Goal: Task Accomplishment & Management: Complete application form

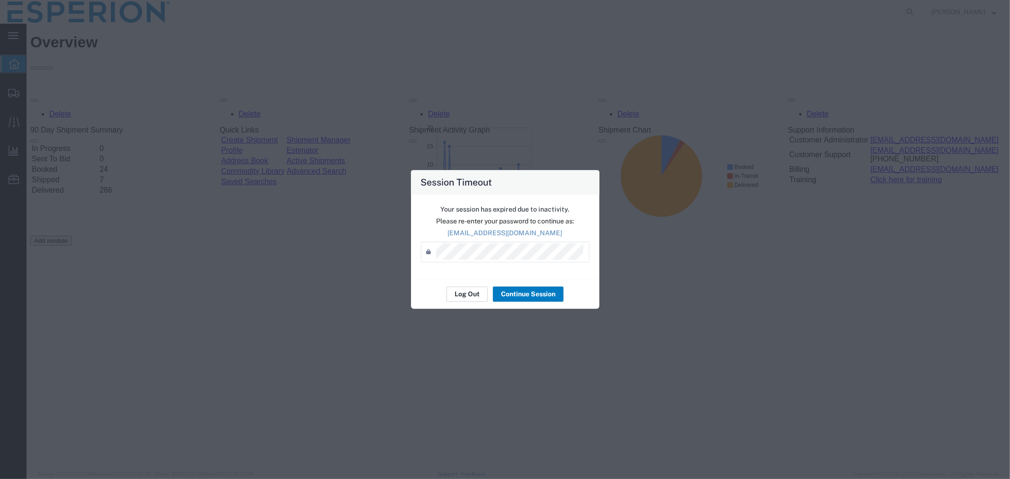
click at [462, 293] on button "Log Out" at bounding box center [467, 294] width 41 height 15
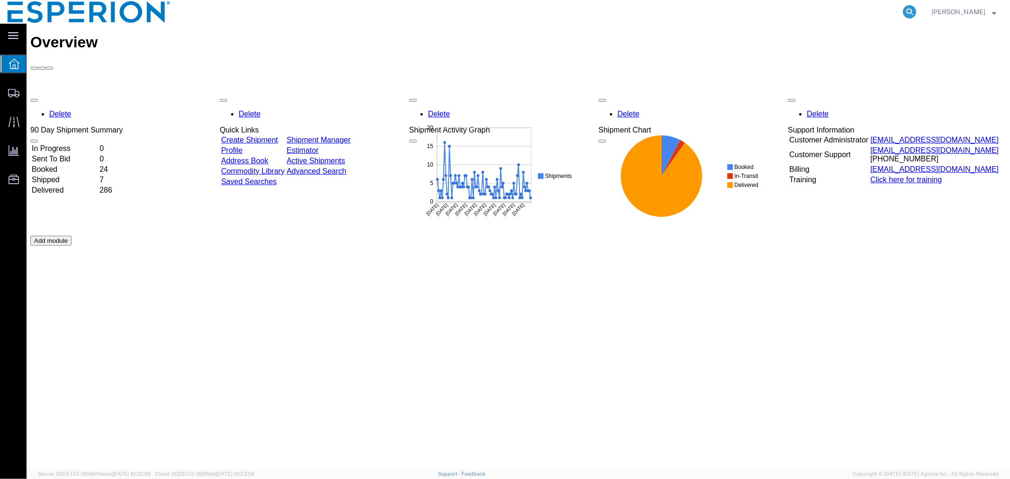
click at [907, 11] on icon at bounding box center [909, 11] width 13 height 13
click at [793, 9] on input "search" at bounding box center [759, 11] width 288 height 23
paste input "54288650"
click at [910, 11] on icon at bounding box center [909, 11] width 13 height 13
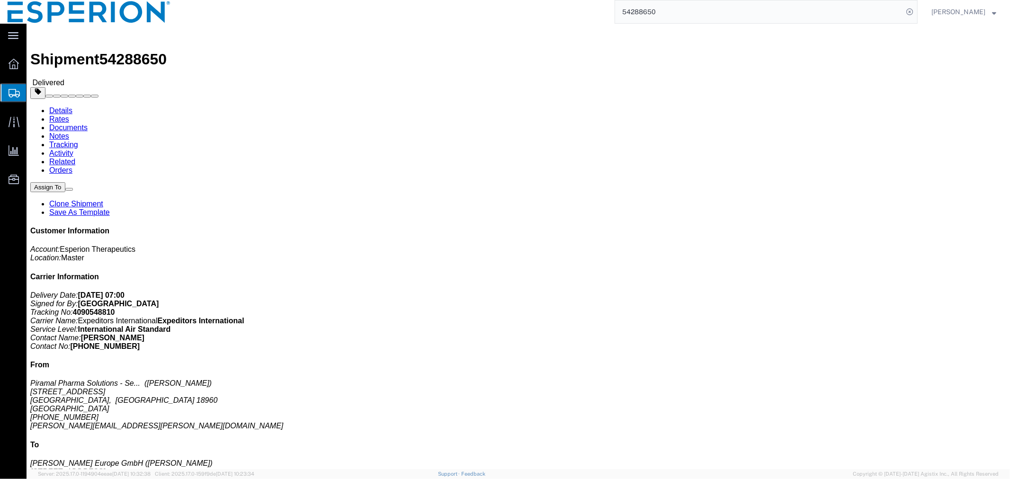
click link "Documents"
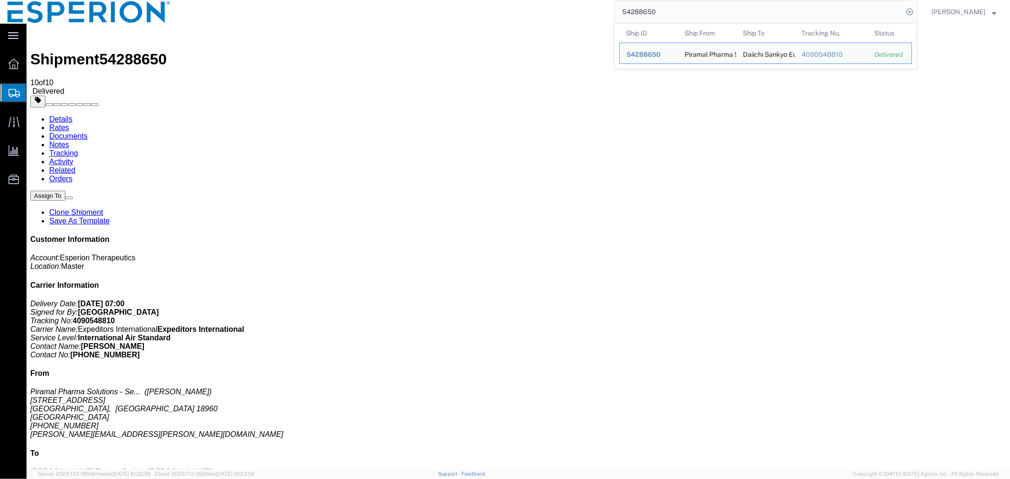
drag, startPoint x: 691, startPoint y: 13, endPoint x: 577, endPoint y: 5, distance: 114.9
click at [578, 5] on div "54288650 Ship ID Ship From Ship To Tracking Nu. Status Ship ID 54288650 Ship Fr…" at bounding box center [548, 12] width 740 height 24
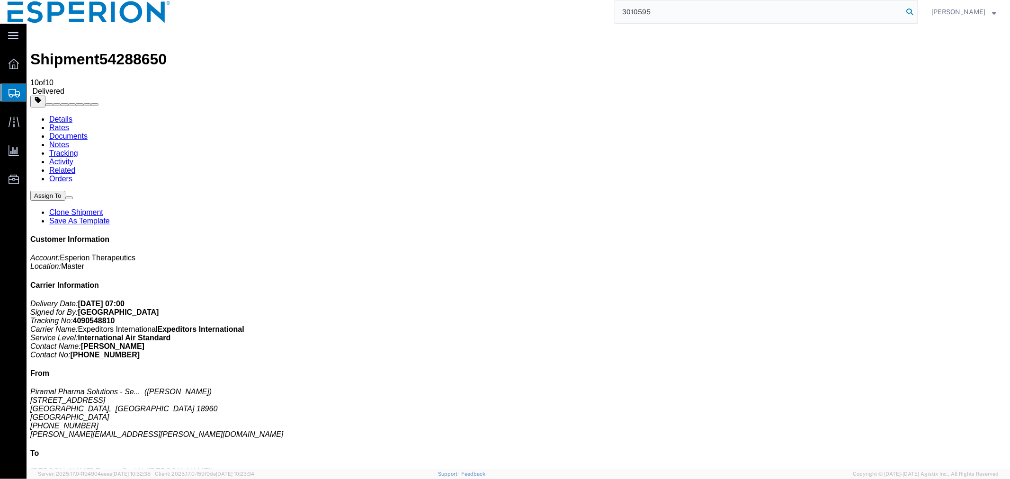
type input "3010595"
click at [907, 11] on icon at bounding box center [909, 11] width 13 height 13
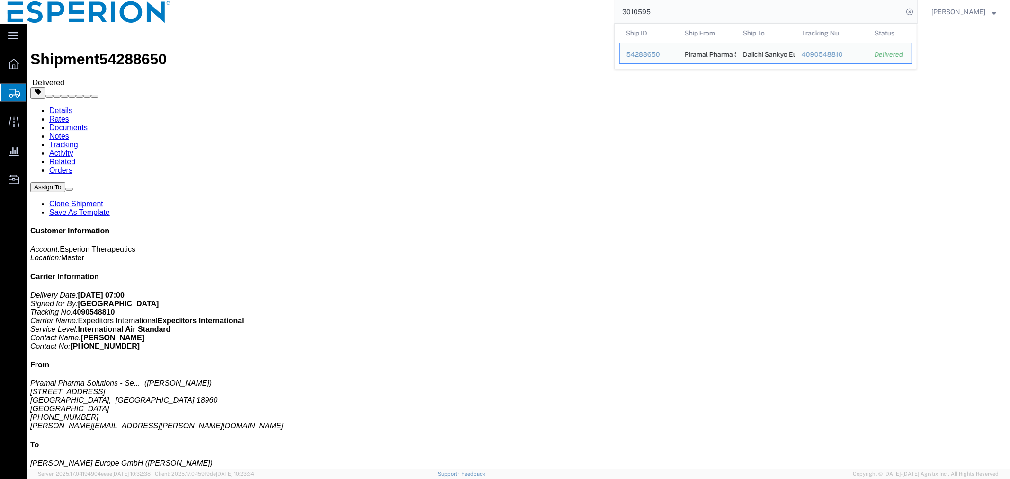
click h4 "Routing & Vehicle Information"
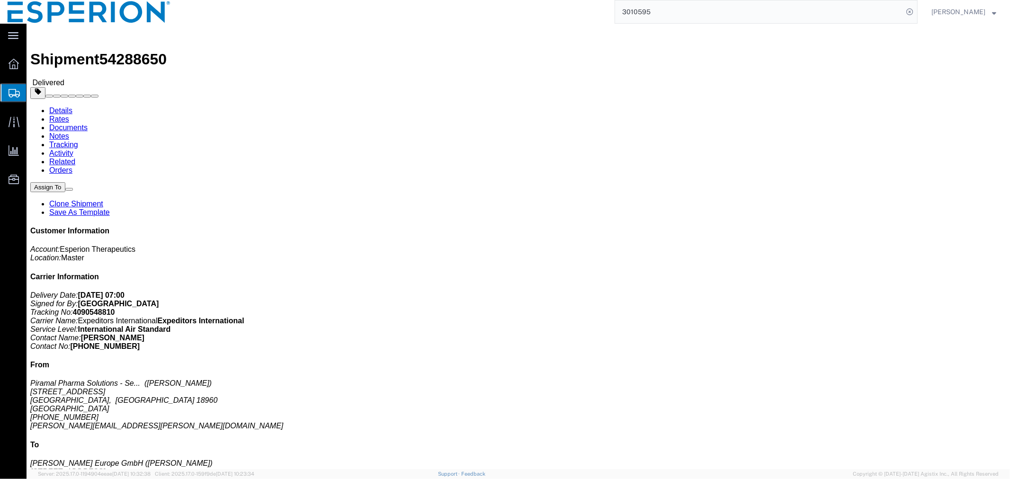
click link "Documents"
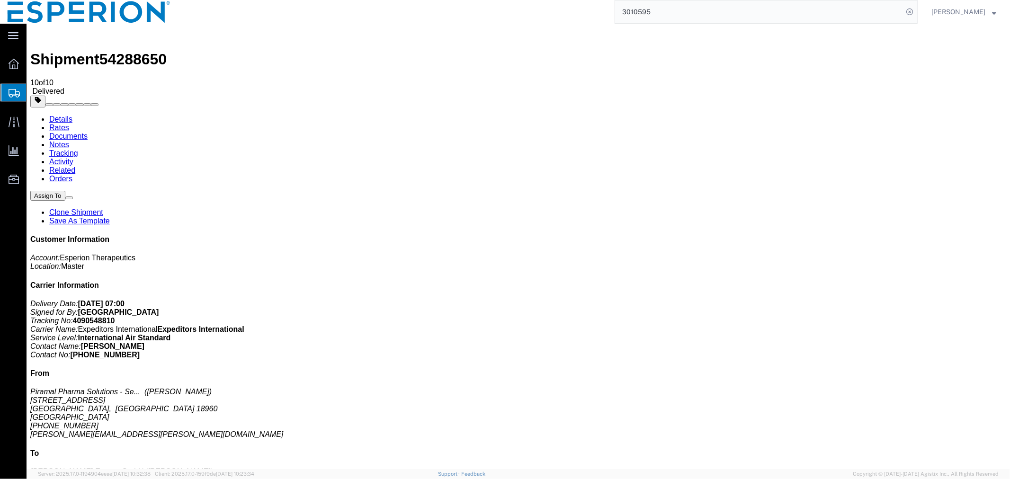
click at [0, 0] on span "Create Shipment" at bounding box center [0, 0] width 0 height 0
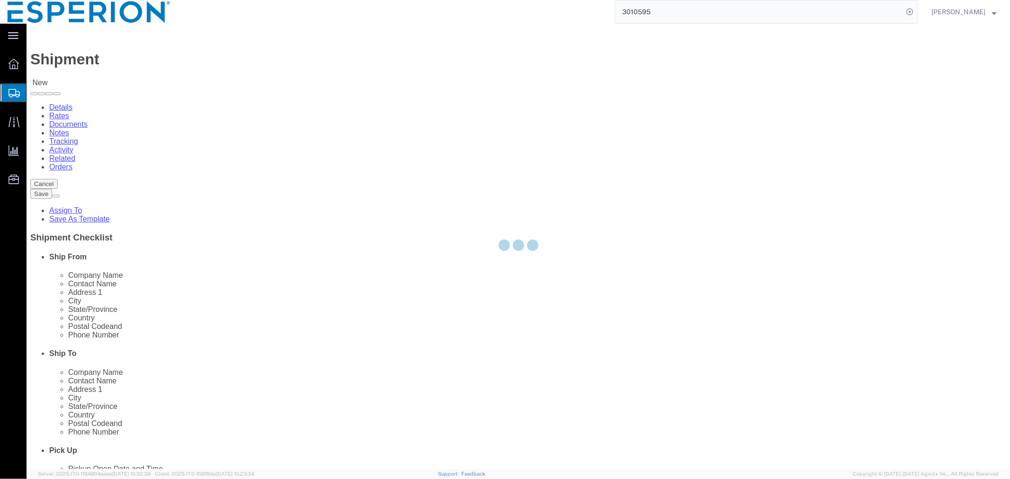
select select
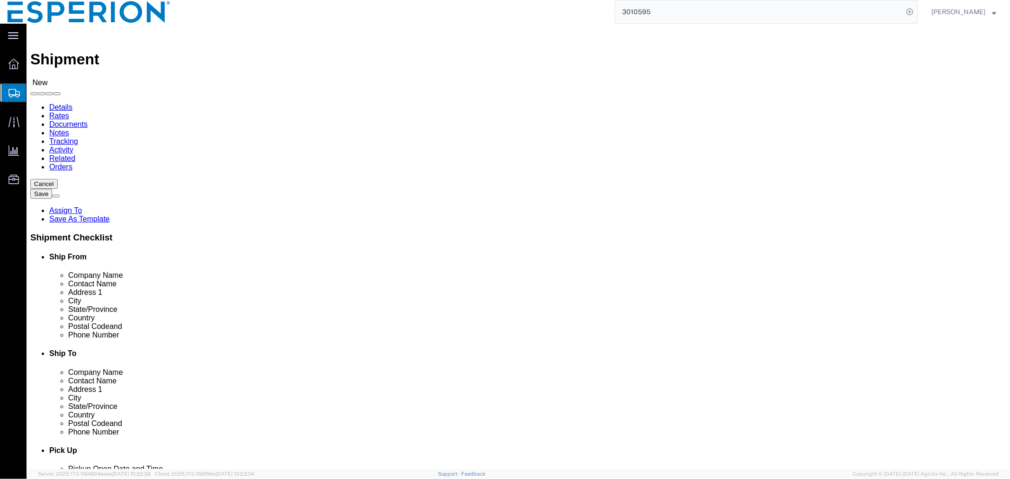
click input "text"
click input "CARDINAL"
type input "CARDINAL"
click p "- Cardinal Health Inc. - ([PERSON_NAME] ([PERSON_NAME]) [PERSON_NAME]) [STREET_…"
select select "TN"
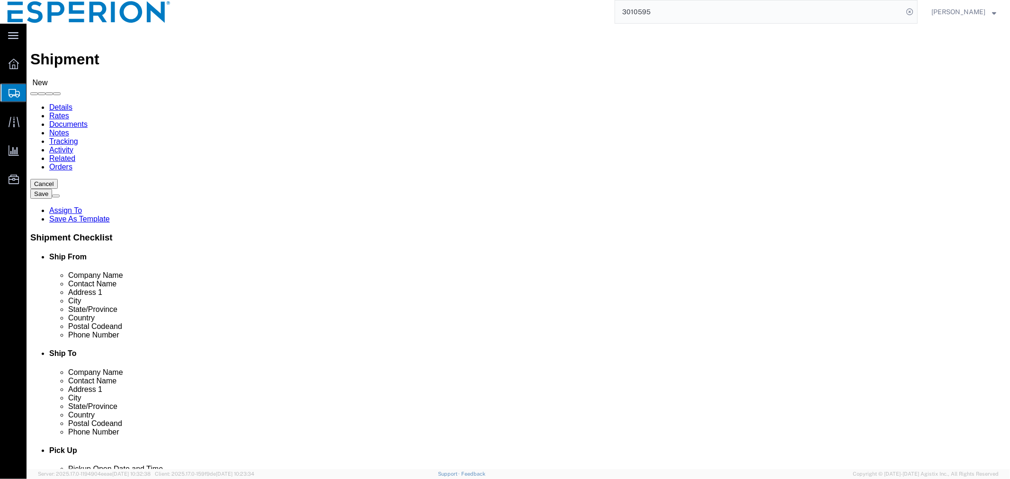
click input "CARDINAL"
type input "Cardinal Health Inc"
click p "Cardinal - Cardinal Health Inc. - ([PERSON_NAME]) [STREET_ADDRESS][PERSON_NAME]…"
select select "TN"
type input "Cardinal Health Inc."
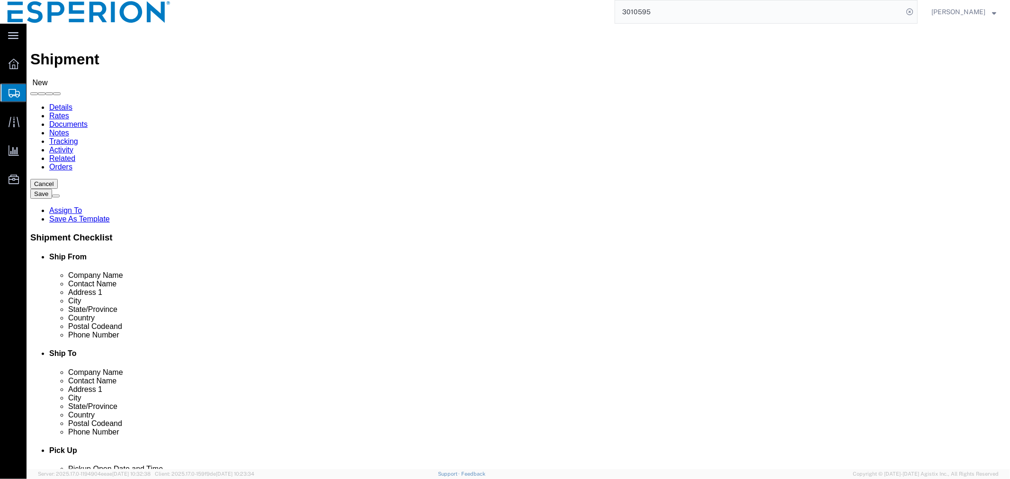
click label
click input "checkbox"
checkbox input "false"
click input "text"
type input "alm"
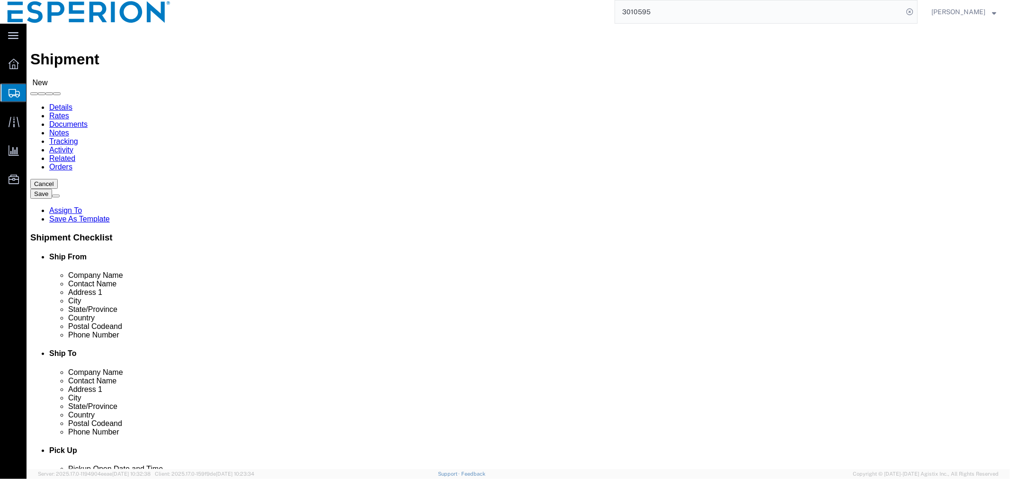
click p "- Almac Clinical Services Durham - ([PERSON_NAME]) [STREET_ADDRESS] , 12:00 AM …"
select select "NC"
type input "Almac Clinical Services [GEOGRAPHIC_DATA]"
click input "checkbox"
checkbox input "false"
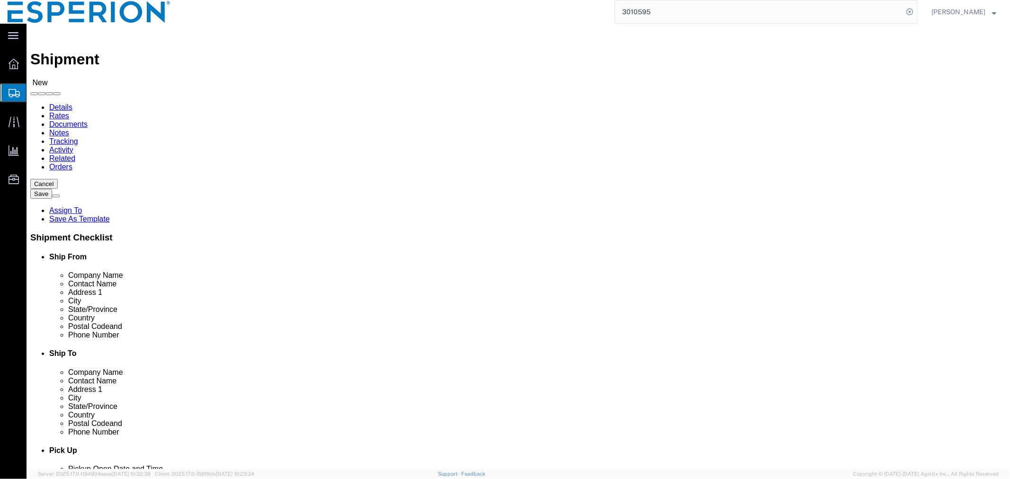
scroll to position [210, 0]
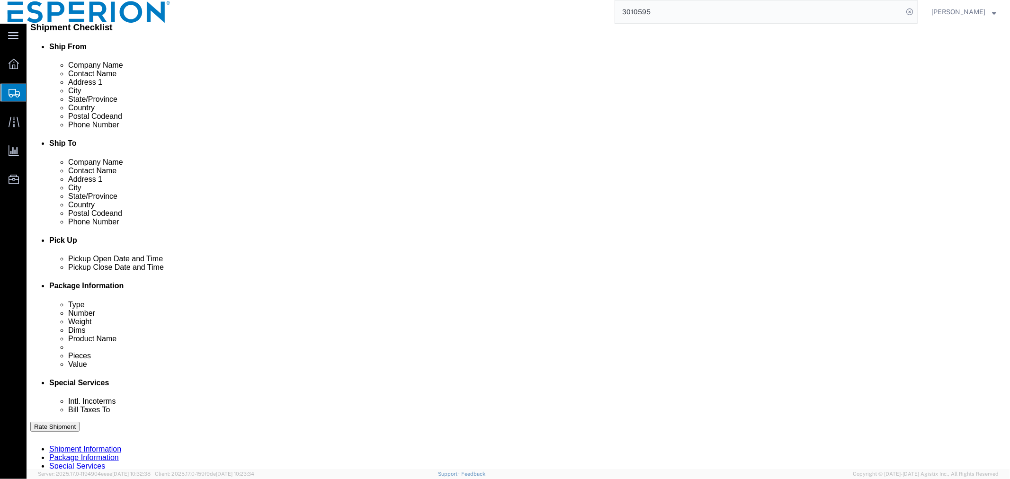
click div "[DATE] 12:00 AM"
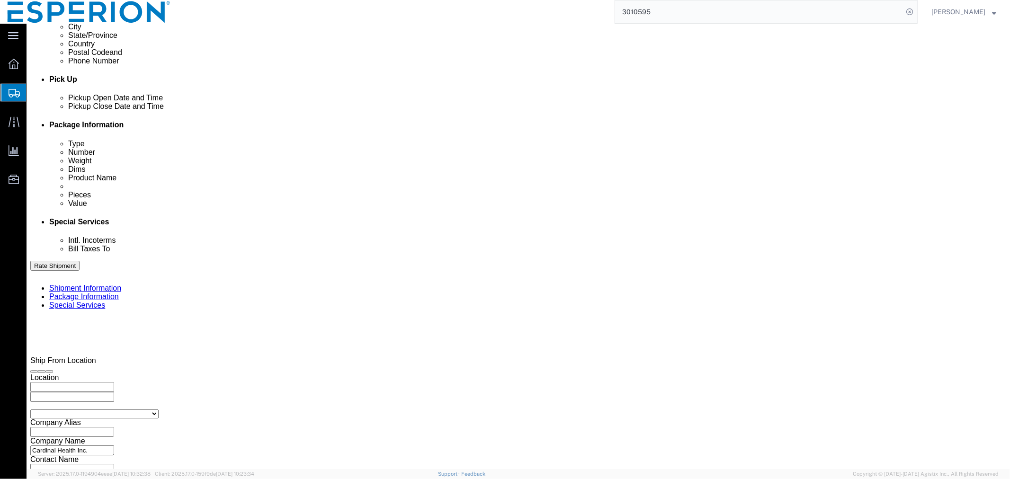
click div "Pickup Date: Pickup Start Date Pickup Start Time Pickup Open Date and Time [DAT…"
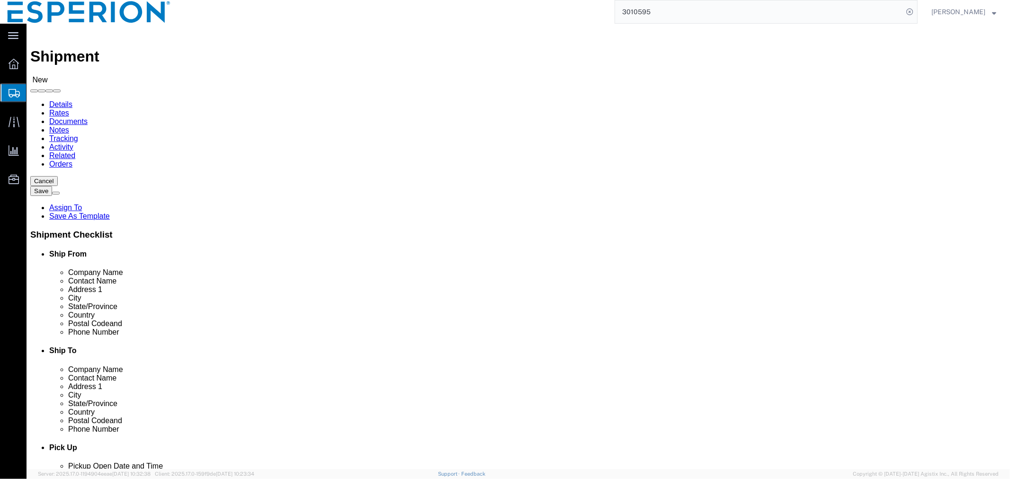
scroll to position [108, 0]
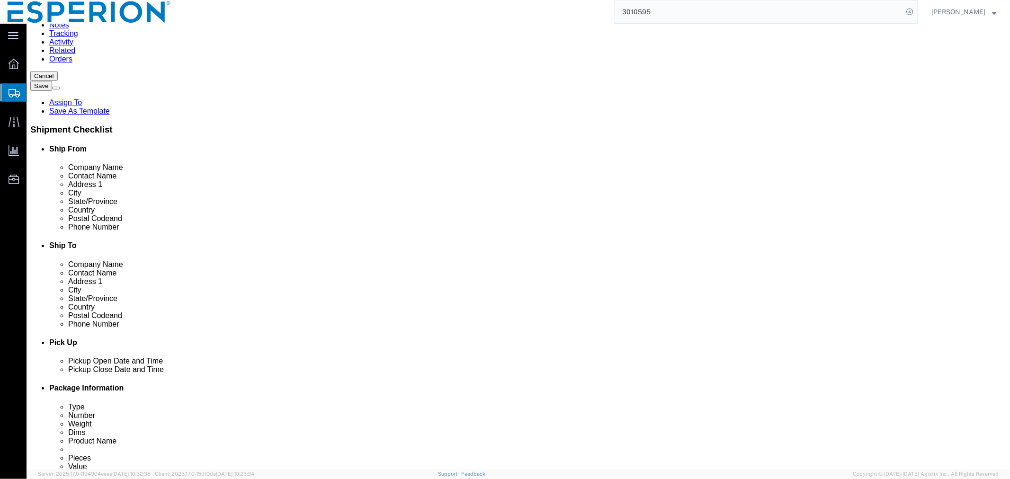
click div "[DATE] 12:00 AM"
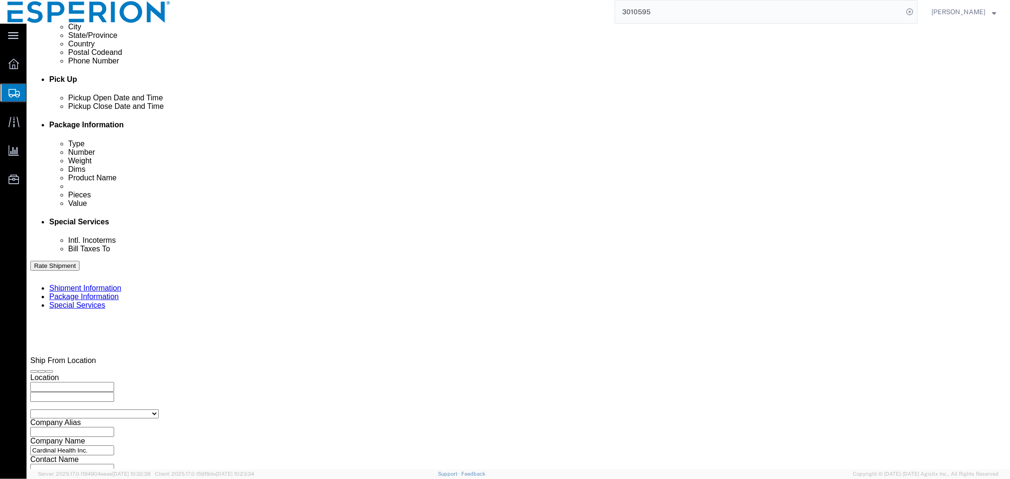
click input "4:00 PM"
click input "8:00 PM"
type input "8:00 AM"
click button "Apply"
click input "text"
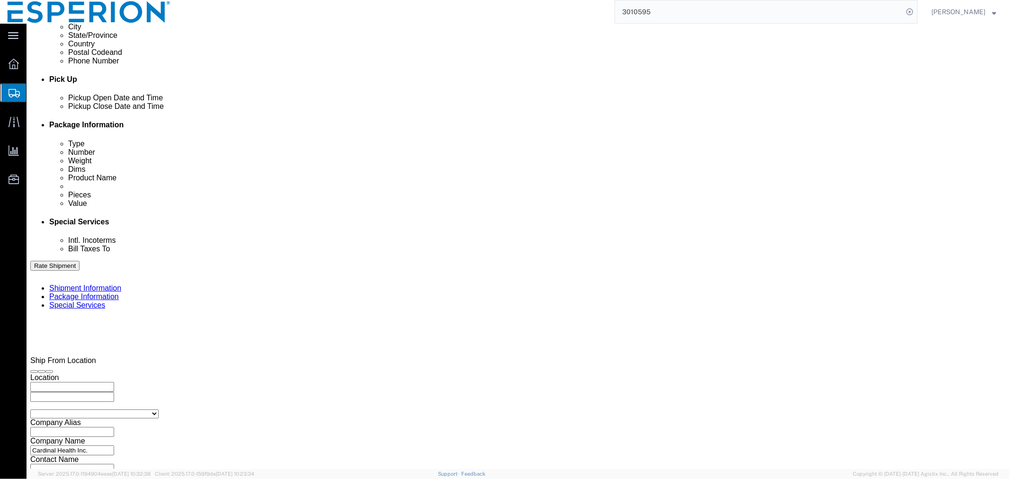
type input "CLINICAL"
click select "Select Account Type Activity ID Airline Appointment Number ASN Batch Request # …"
select select "LOT"
click select "Select Account Type Activity ID Airline Appointment Number ASN Batch Request # …"
click button "Cancel"
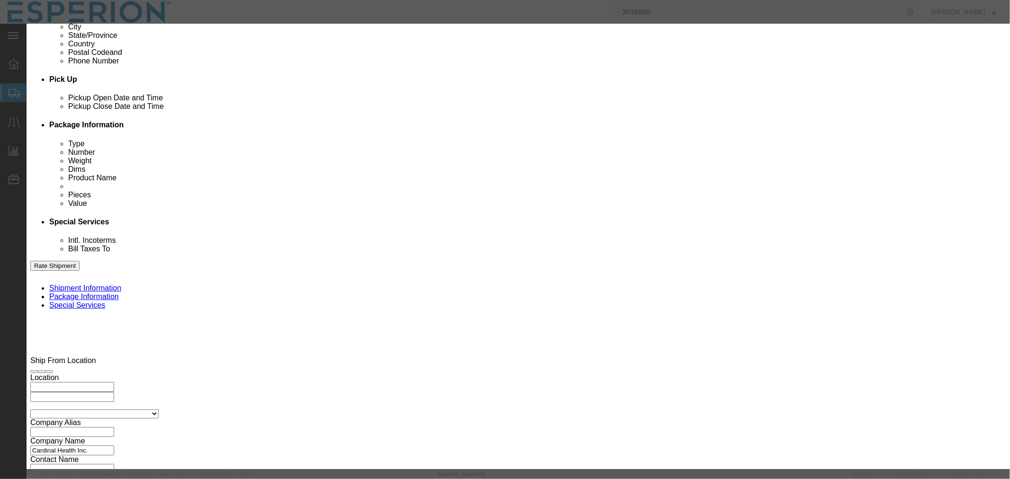
click button "Yes"
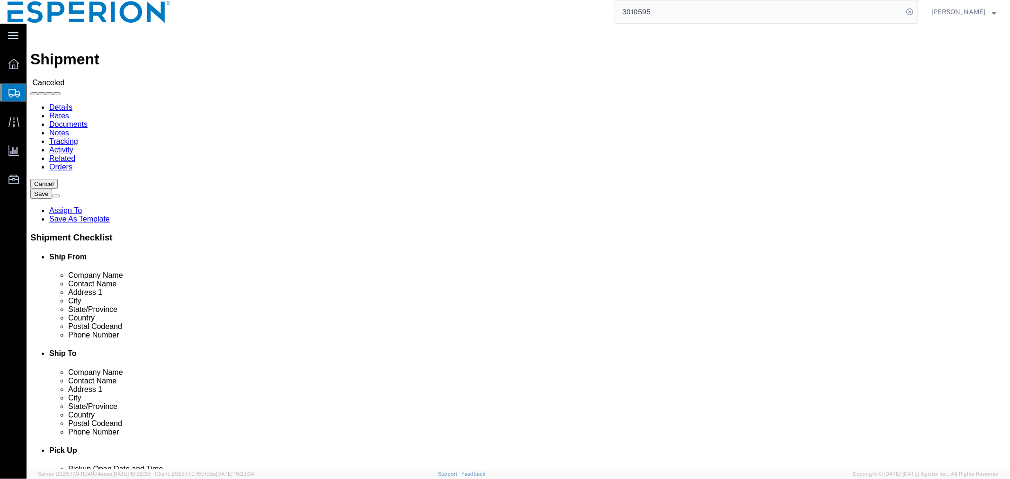
scroll to position [315, 0]
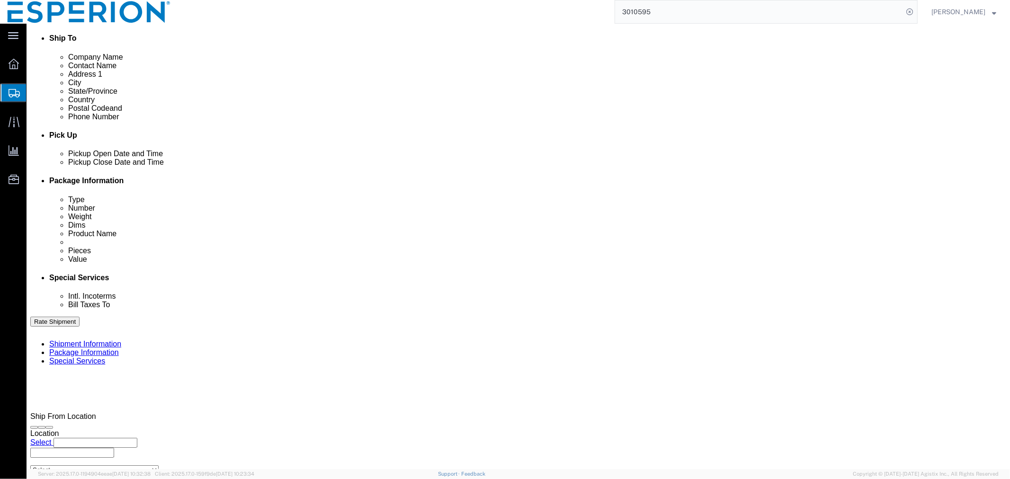
click img
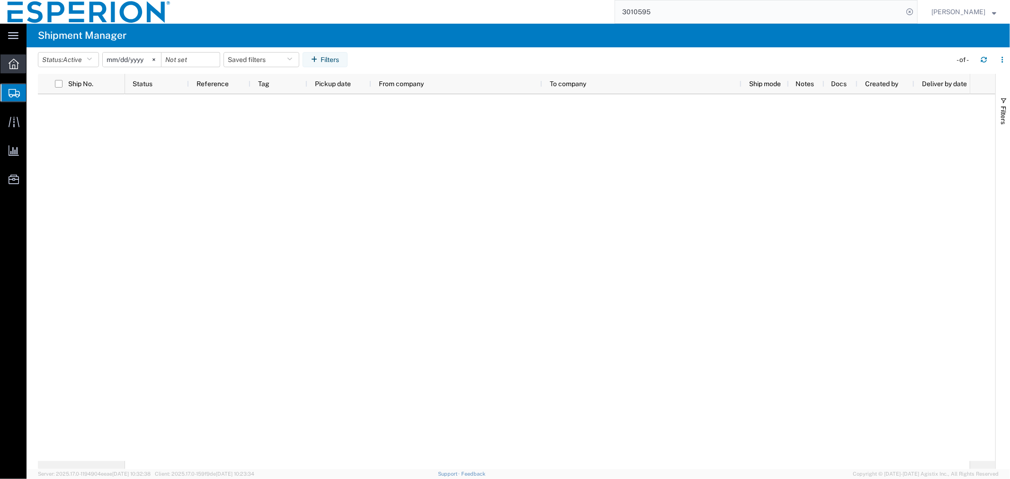
click at [12, 63] on icon at bounding box center [14, 64] width 10 height 10
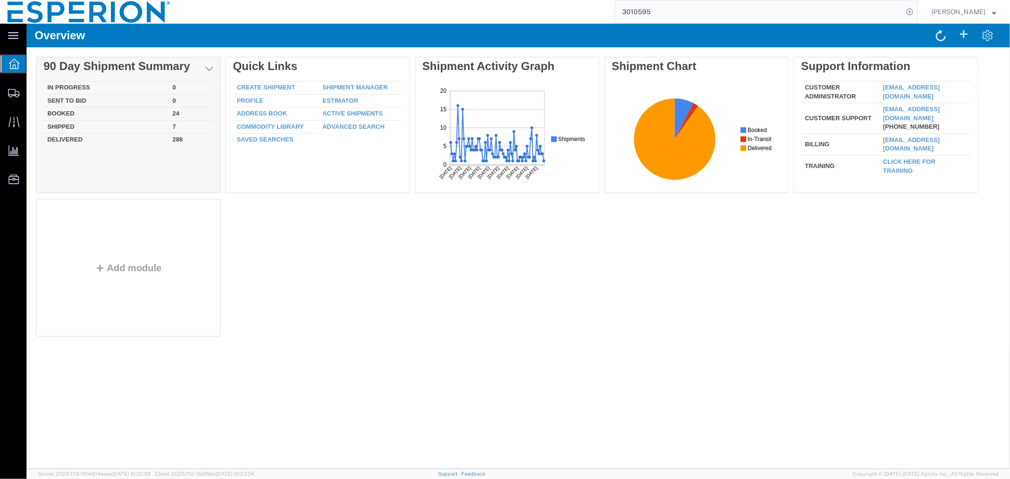
click at [60, 111] on td "Booked" at bounding box center [105, 113] width 125 height 13
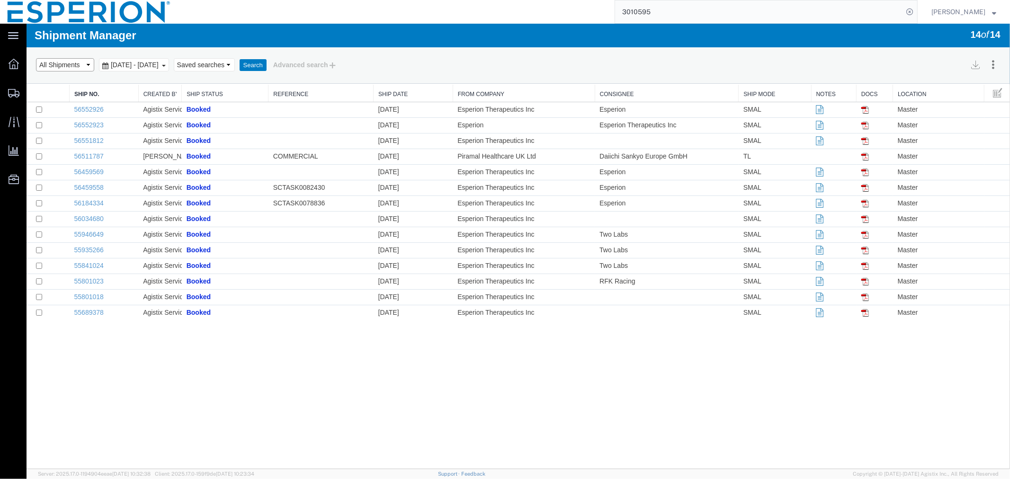
click at [89, 65] on select "Select status Active All Shipments Approved Booked Canceled Delivered Denied Ne…" at bounding box center [65, 64] width 58 height 13
select select "APPROVED"
click at [36, 58] on select "Select status Active All Shipments Approved Booked Canceled Delivered Denied Ne…" at bounding box center [65, 64] width 58 height 13
click at [294, 54] on div "Search Assign To Batch Processing Cancel Shipments Consolidate Shipments Select…" at bounding box center [517, 65] width 983 height 36
click at [266, 65] on button "Search" at bounding box center [252, 65] width 27 height 12
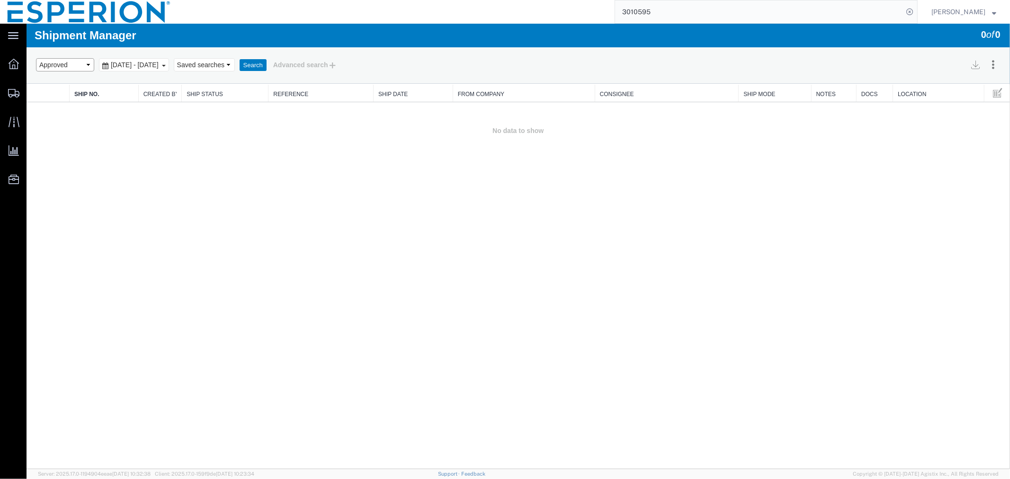
click at [85, 68] on select "Select status Active All Shipments Approved Booked Canceled Delivered Denied Ne…" at bounding box center [65, 64] width 58 height 13
select select "NEW"
click at [36, 58] on select "Select status Active All Shipments Approved Booked Canceled Delivered Denied Ne…" at bounding box center [65, 64] width 58 height 13
click at [266, 61] on button "Search" at bounding box center [252, 65] width 27 height 12
click at [0, 0] on span "Create Shipment" at bounding box center [0, 0] width 0 height 0
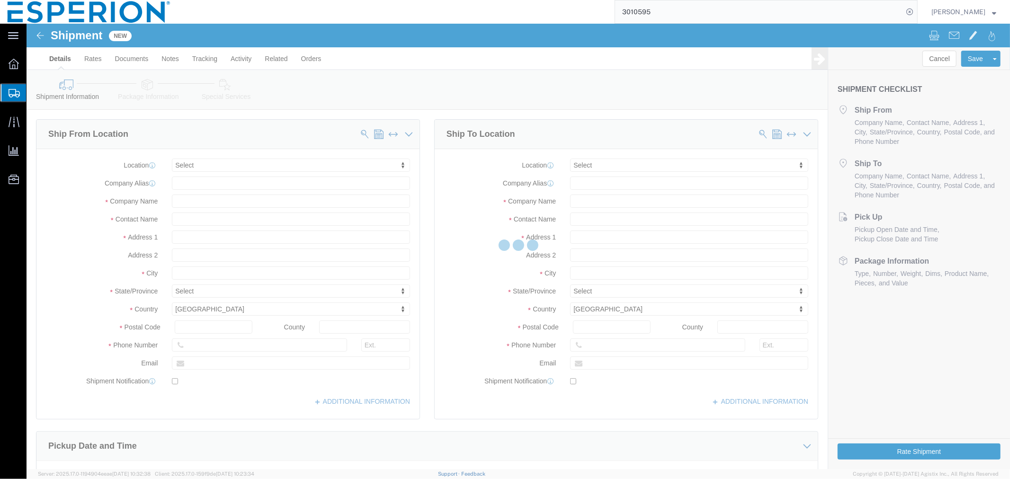
select select
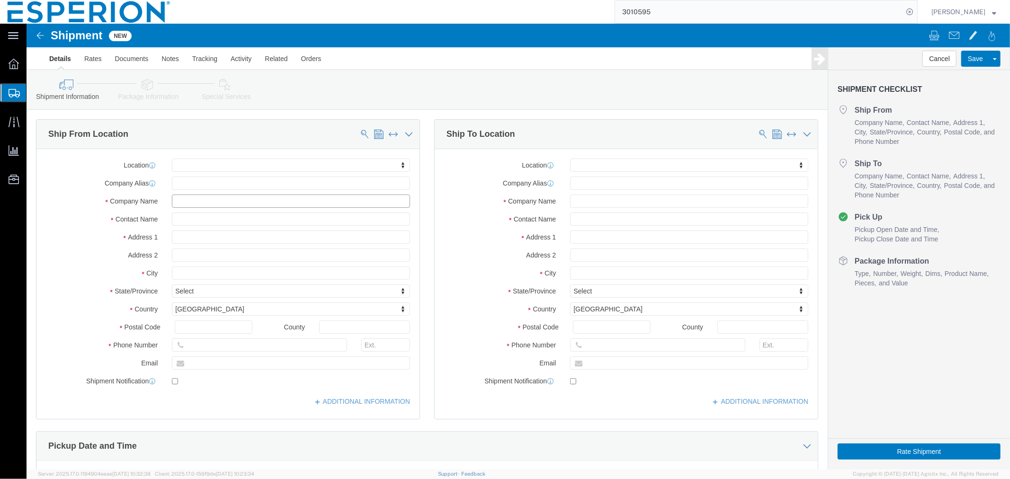
click input "text"
type input "piramal"
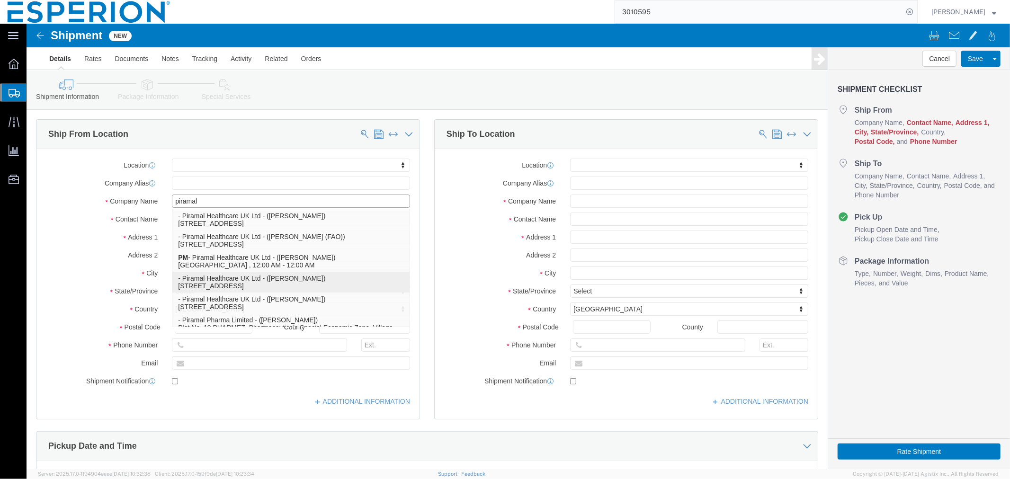
scroll to position [105, 0]
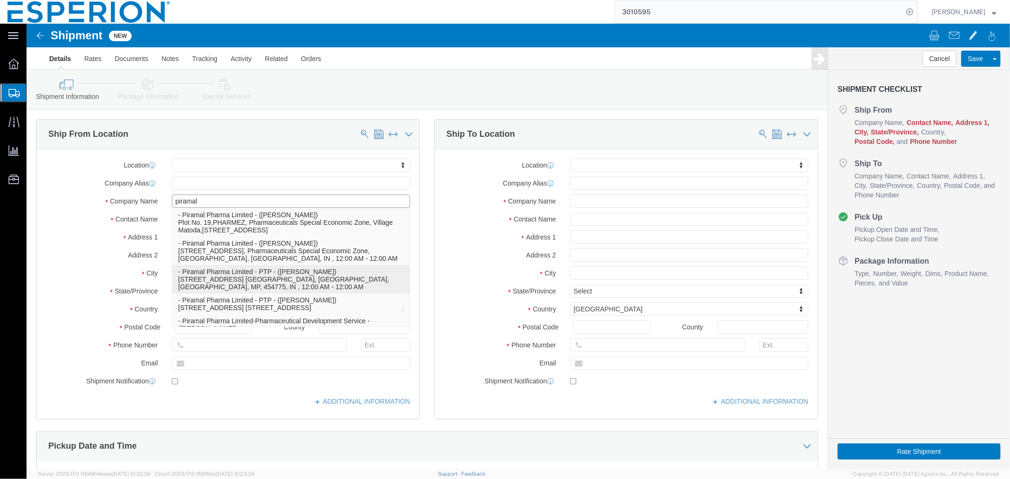
click p "- Piramal Pharma Limited - PTP - ([PERSON_NAME]) [STREET_ADDRESS] [GEOGRAPHIC_D…"
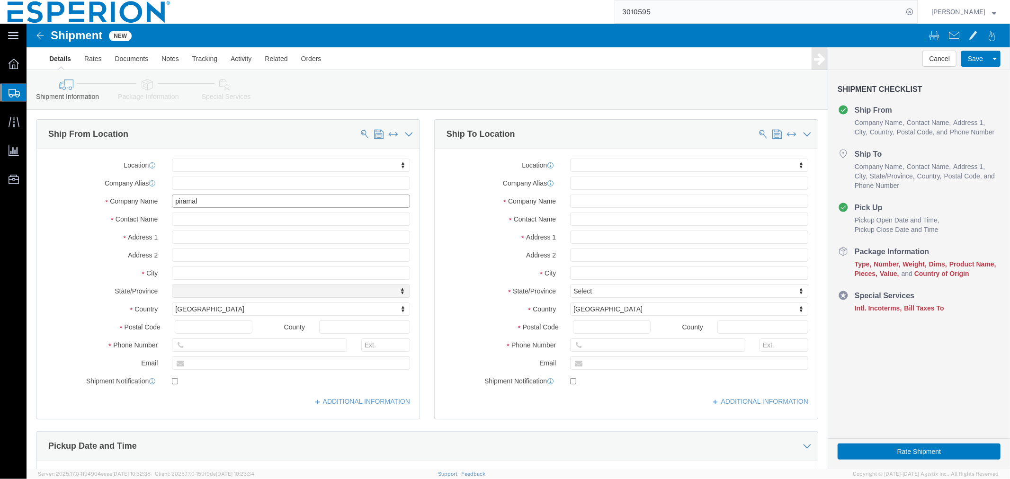
select select "MP"
type input "Piramal Pharma Limited - PTP"
click label
click input "checkbox"
checkbox input "false"
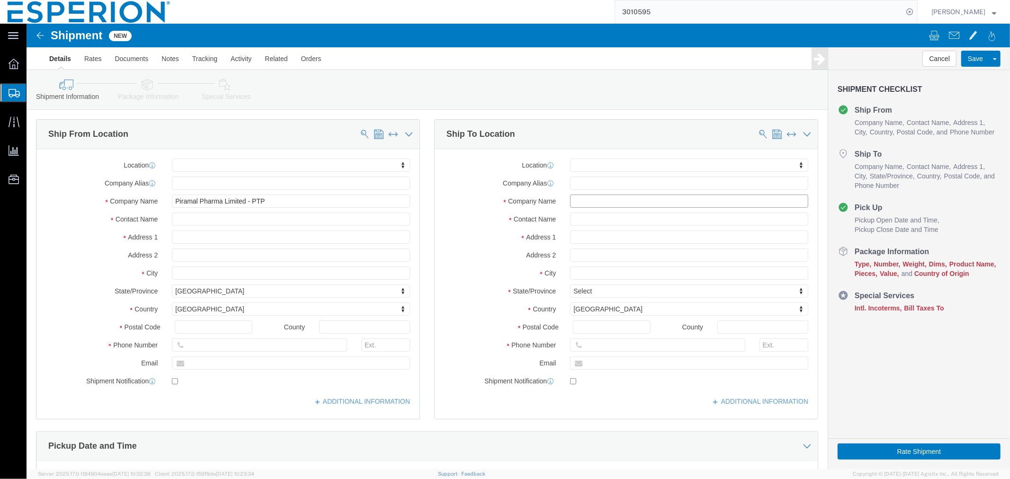
click input "text"
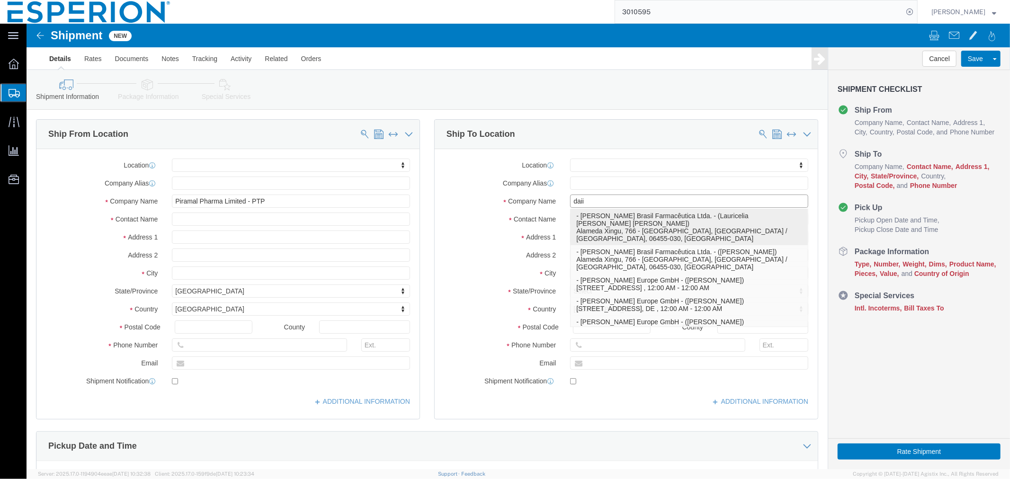
click p "- [PERSON_NAME] Brasil Farmacêutica Ltda. - (Lauricelia [PERSON_NAME] [PERSON_N…"
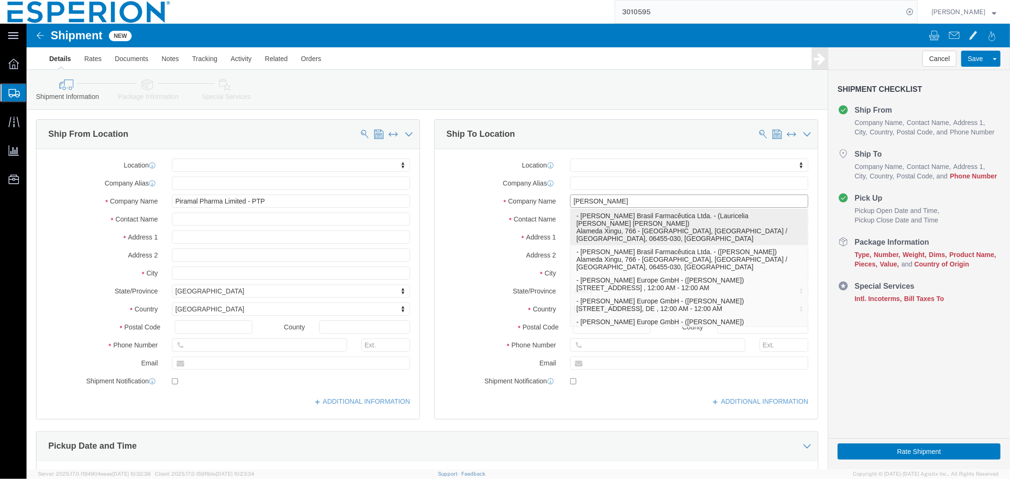
click p "- [PERSON_NAME] Brasil Farmacêutica Ltda. - (Lauricelia [PERSON_NAME] [PERSON_N…"
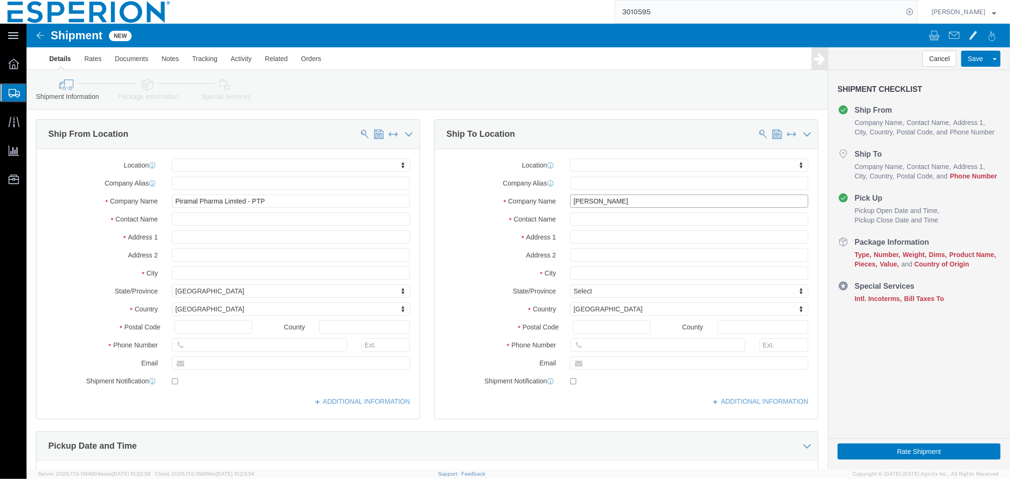
type input "[PERSON_NAME] Brasil Farmacêutica Ltda."
click input "text"
paste input "55 11 4689 4501"
type input "55 11 4689 4501"
click input "text"
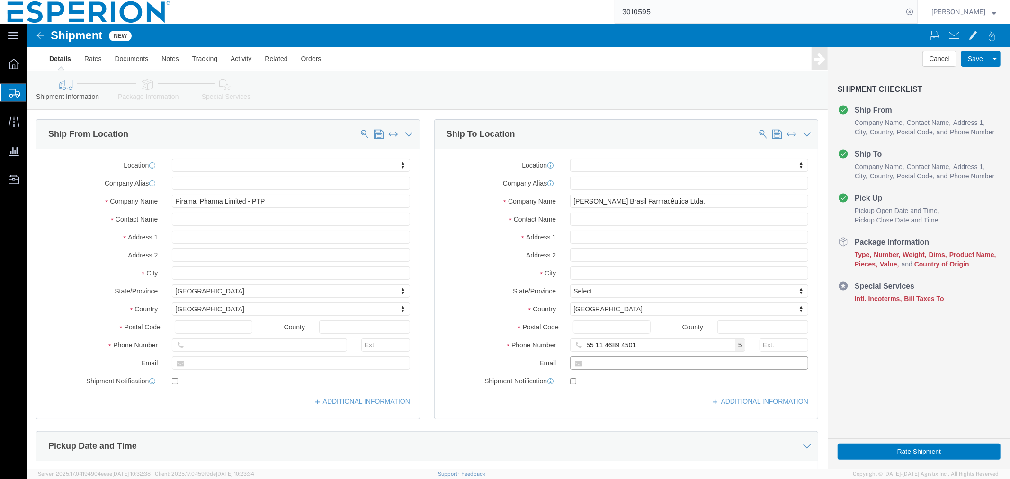
paste input "[PERSON_NAME][EMAIL_ADDRESS][DOMAIN_NAME]"
type input "[PERSON_NAME][EMAIL_ADDRESS][DOMAIN_NAME]"
click icon
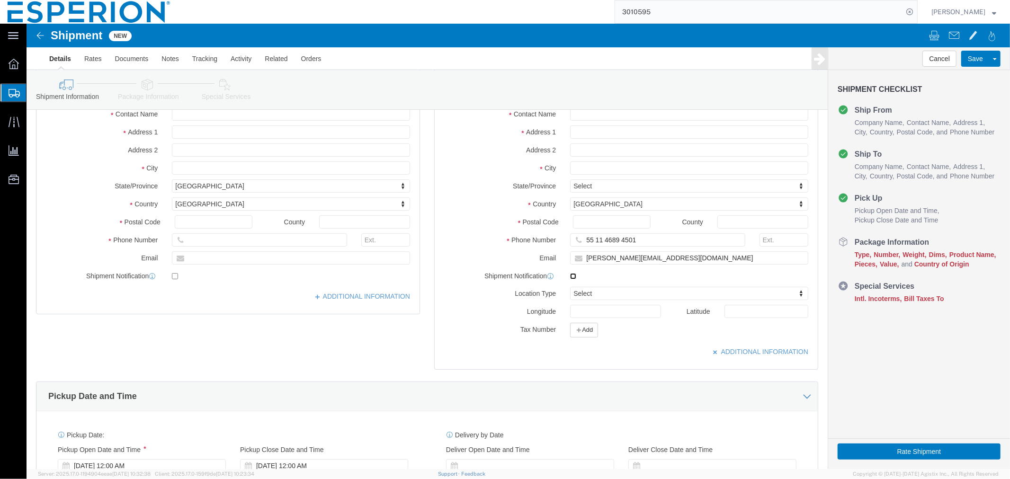
click input "checkbox"
checkbox input "false"
click icon
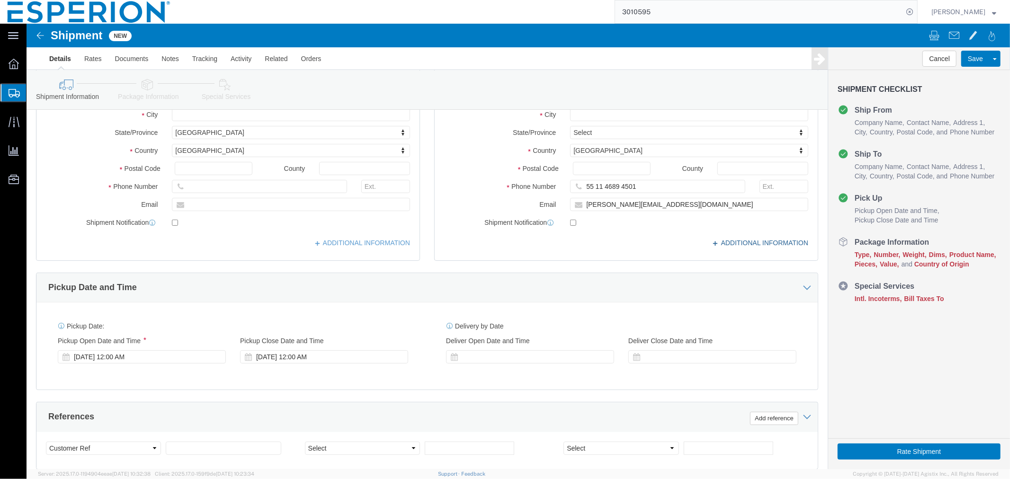
scroll to position [0, 0]
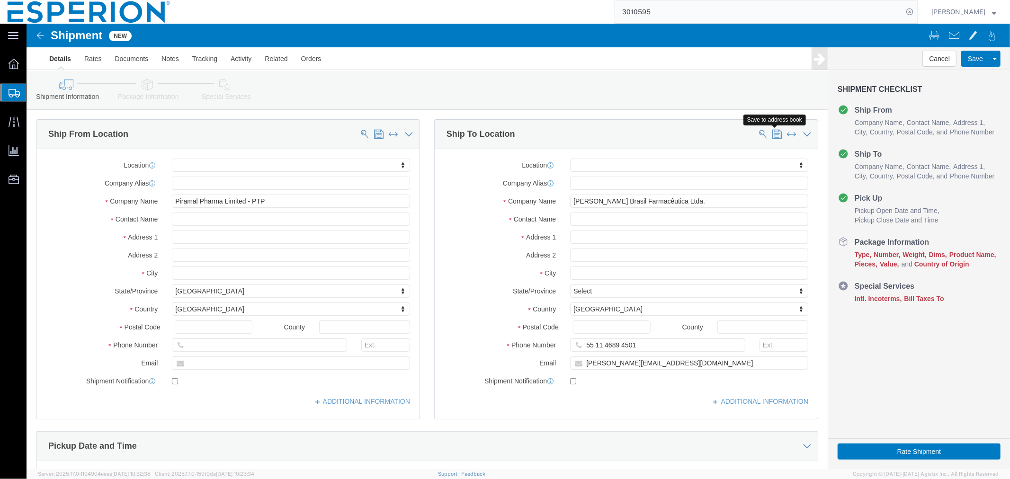
click span
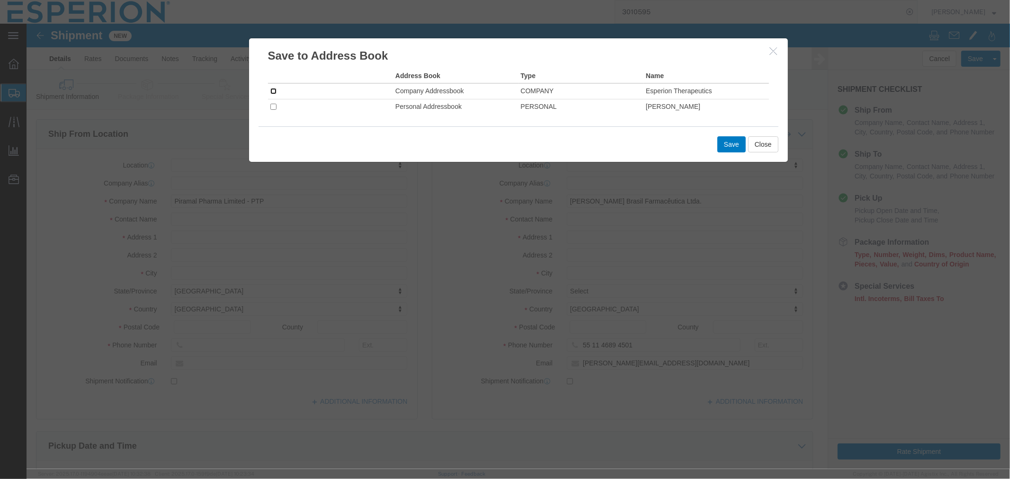
click input "checkbox"
checkbox input "true"
click button "Save"
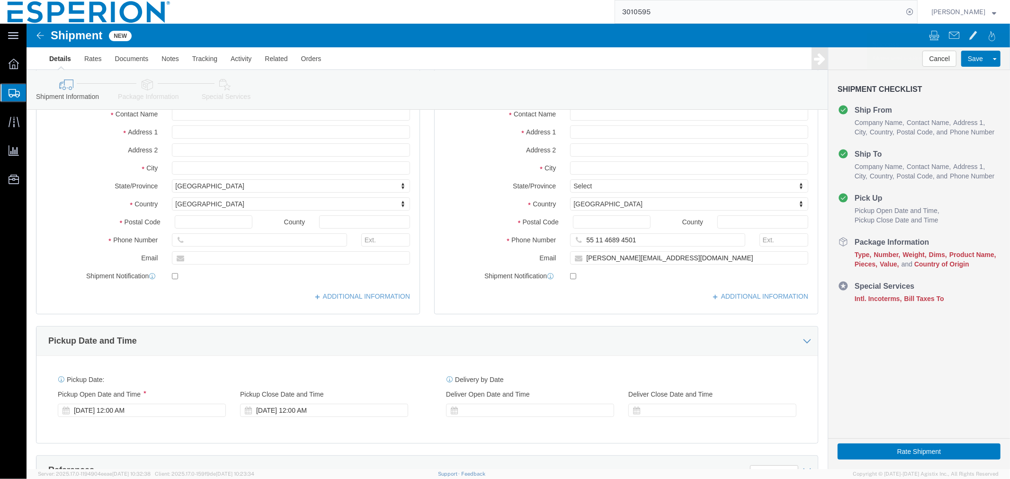
scroll to position [158, 0]
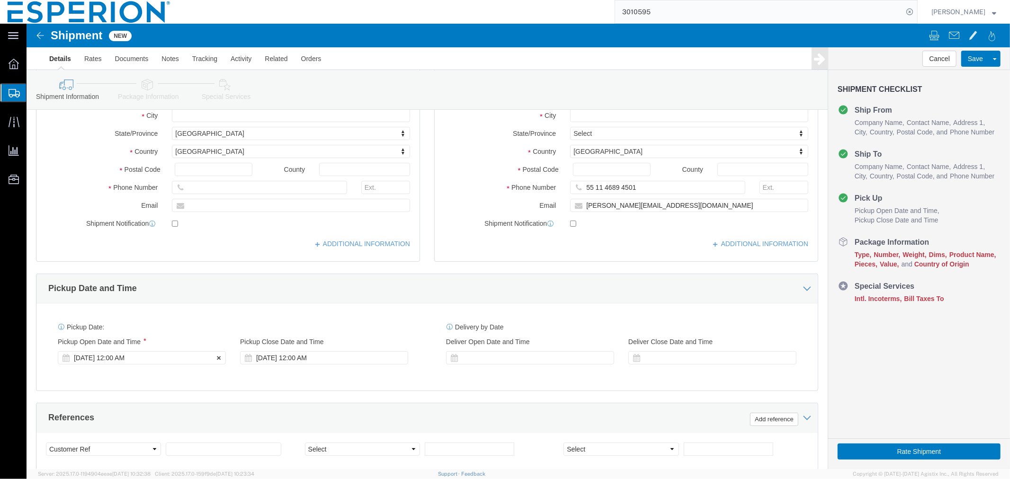
click div "[DATE] 12:00 AM"
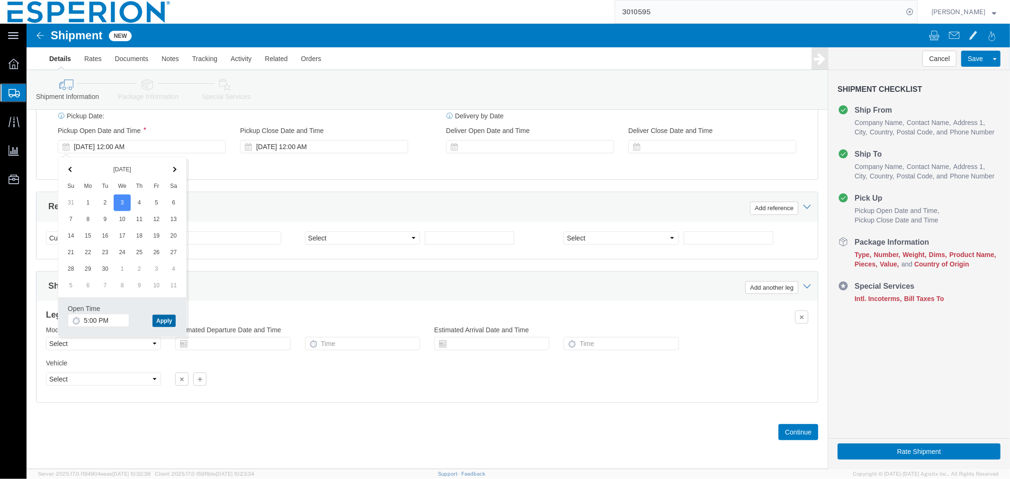
click button "Apply"
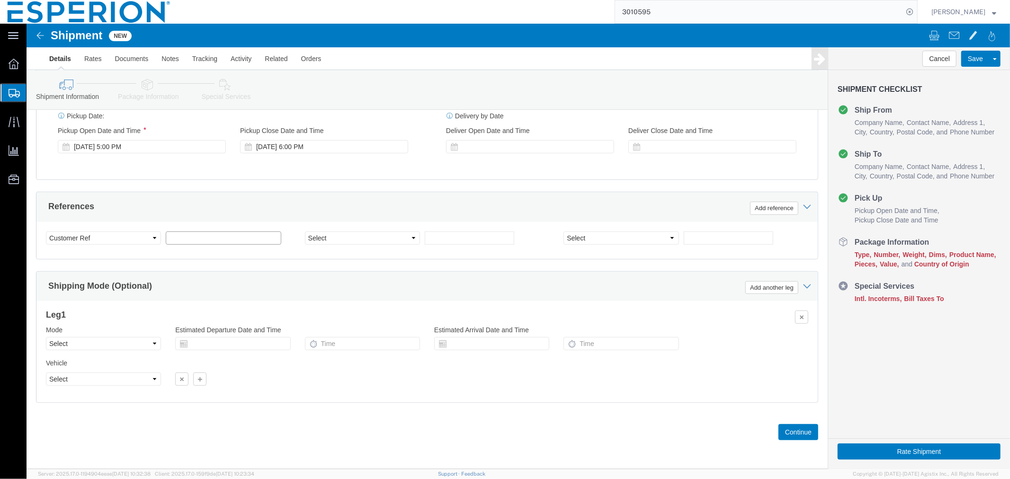
click input "text"
type input "COMMERCIAL"
click select "Select Account Type Activity ID Airline Appointment Number ASN Batch Request # …"
select select "LOT"
drag, startPoint x: 327, startPoint y: 228, endPoint x: 332, endPoint y: 228, distance: 5.2
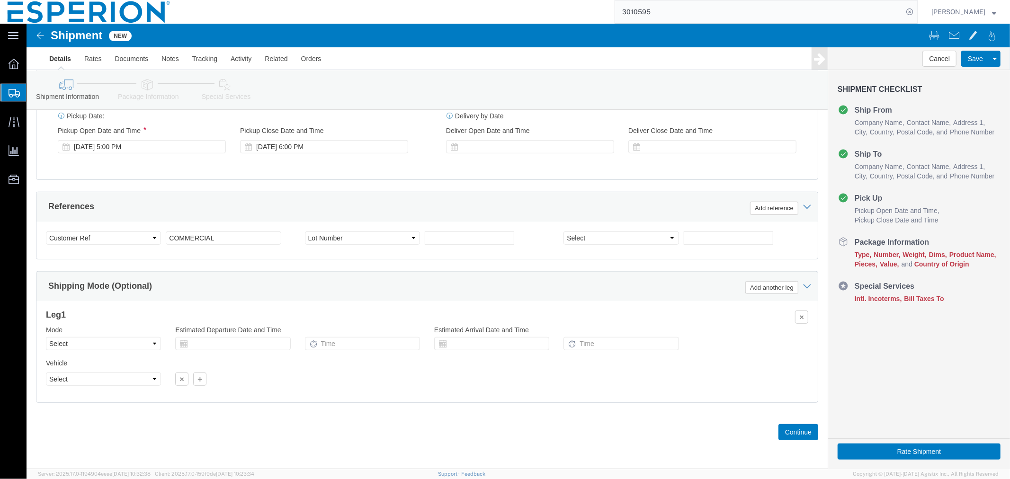
click div "Select Account Type Activity ID Airline Appointment Number ASN Batch Request # …"
click select "Select Account Type Activity ID Airline Appointment Number ASN Batch Request # …"
select select "LOT"
click button "Add reference"
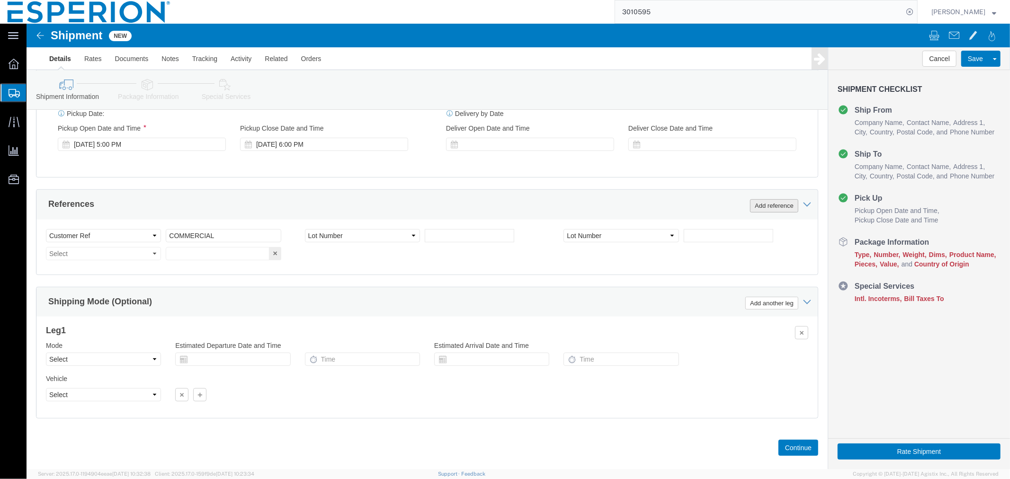
click button "Add reference"
click select "Select Account Type Activity ID Airline Appointment Number ASN Batch Request # …"
select select "LOT"
click select "Select Account Type Activity ID Airline Appointment Number ASN Batch Request # …"
select select "LOT"
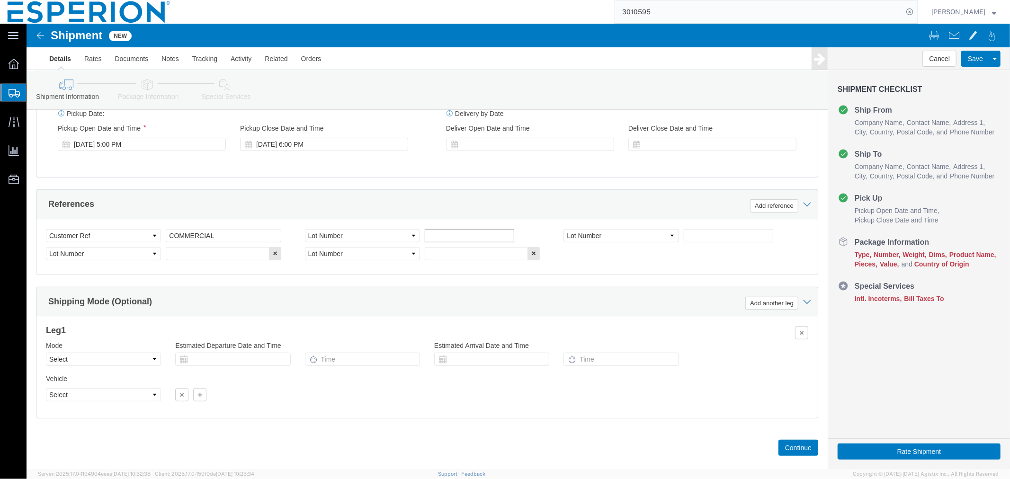
click input "text"
paste input "120848"
type input "120848"
click input "text"
paste input "120849"
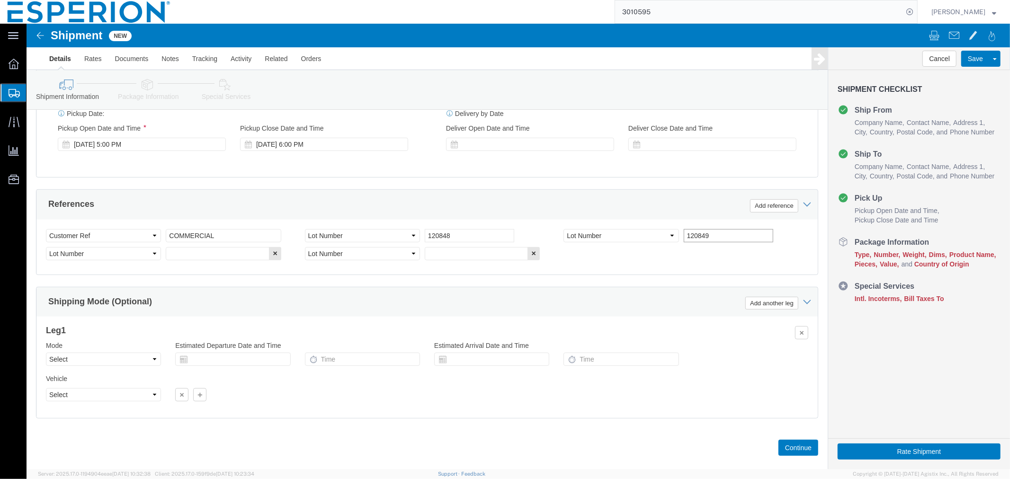
type input "120849"
click input "text"
paste input "120850"
type input "120850"
click input "text"
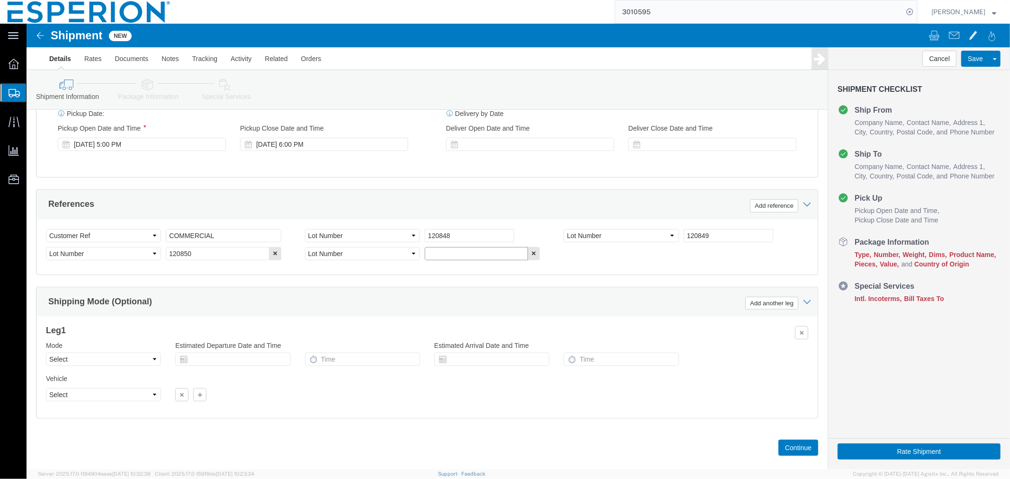
paste input "120851"
type input "120851"
click select "Select Air Less than Truckload Multi-Leg Ocean Freight Rail Small Parcel Truckl…"
select select "AIR"
click select "Select Air Less than Truckload Multi-Leg Ocean Freight Rail Small Parcel Truckl…"
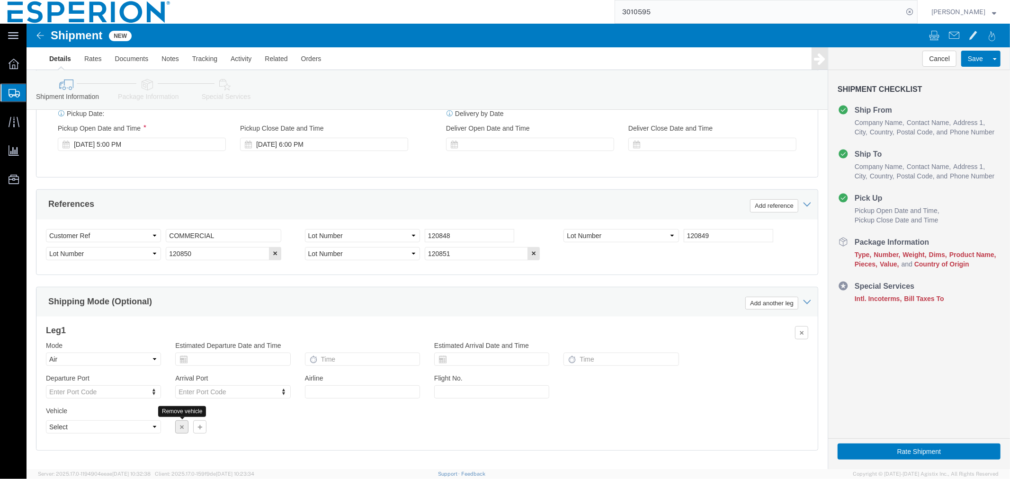
click icon "button"
click button "Continue"
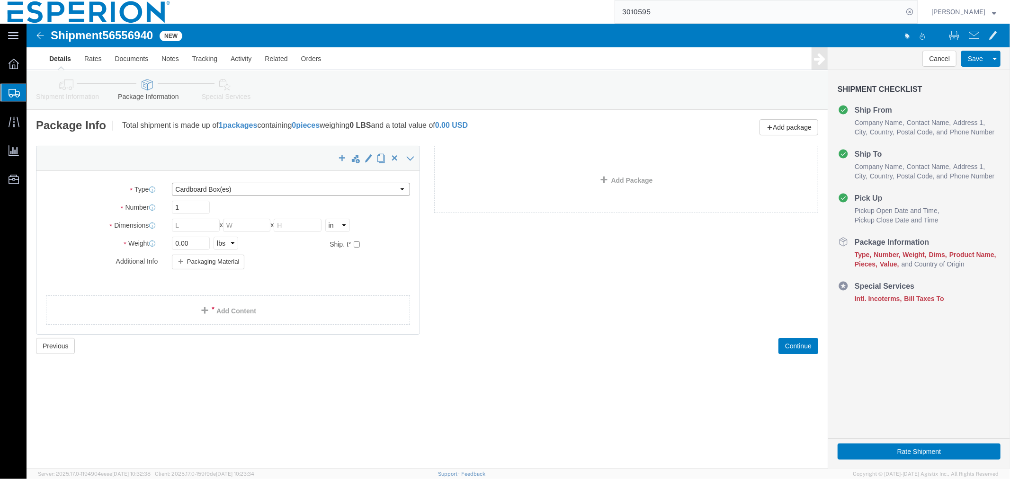
click select "Select Bale(s) Basket(s) Bolt(s) Bottle(s) Buckets Bulk Bundle(s) CSafe RAP CSa…"
select select "PSST"
click select "Select Bale(s) Basket(s) Bolt(s) Bottle(s) Buckets Bulk Bundle(s) CSafe RAP CSa…"
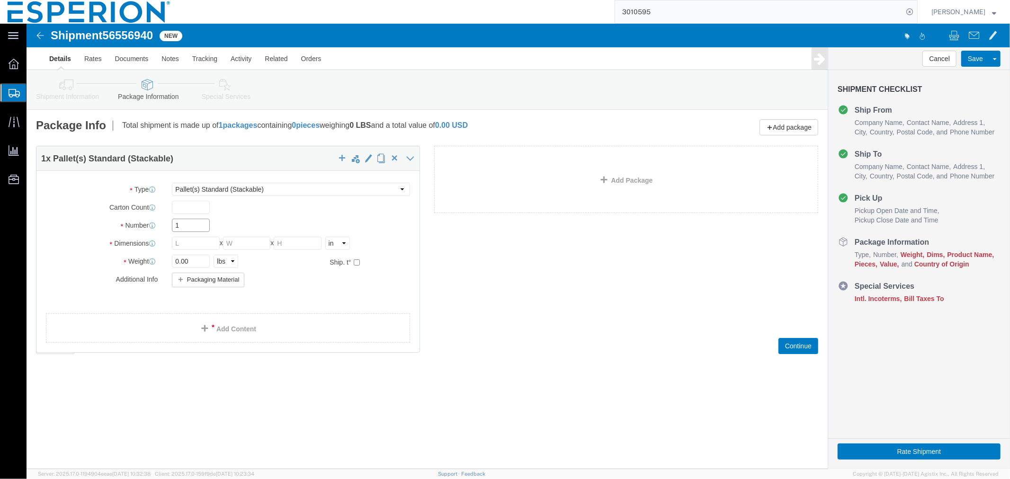
click input "1"
type input "2"
click input "text"
type input "1200"
type input "1000"
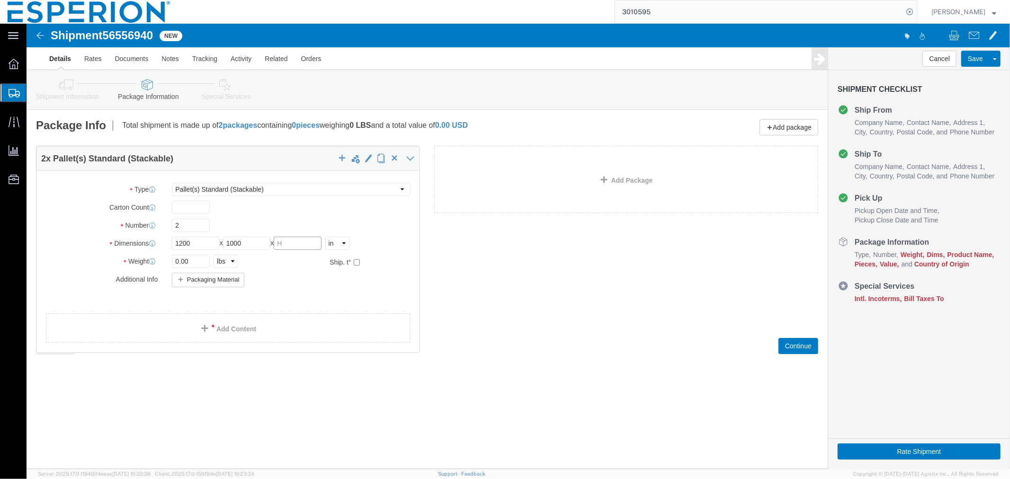
click input "text"
type input "1170"
click input "2"
type input "1"
click select "Select cm ft in"
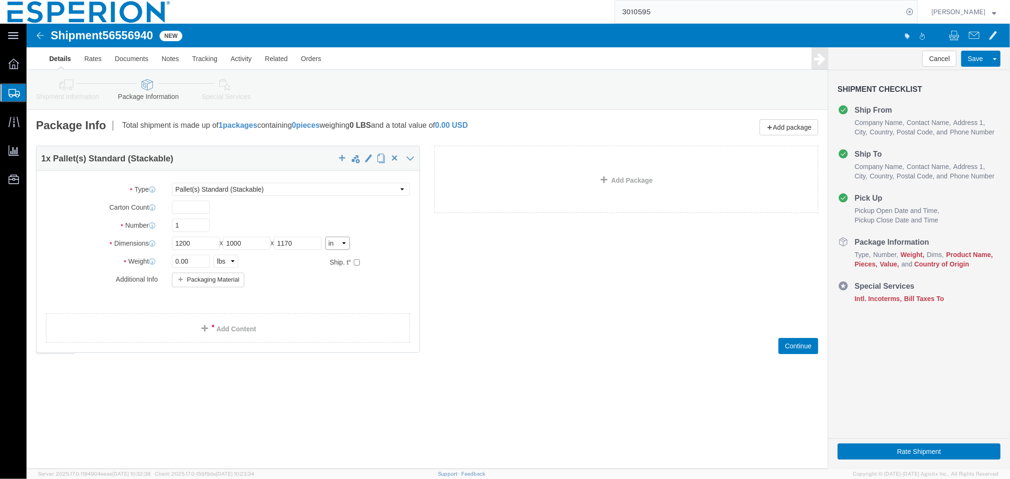
select select "CM"
click select "Select cm ft in"
type input "3048.00"
type input "2540.00"
drag, startPoint x: 278, startPoint y: 223, endPoint x: 192, endPoint y: 222, distance: 85.7
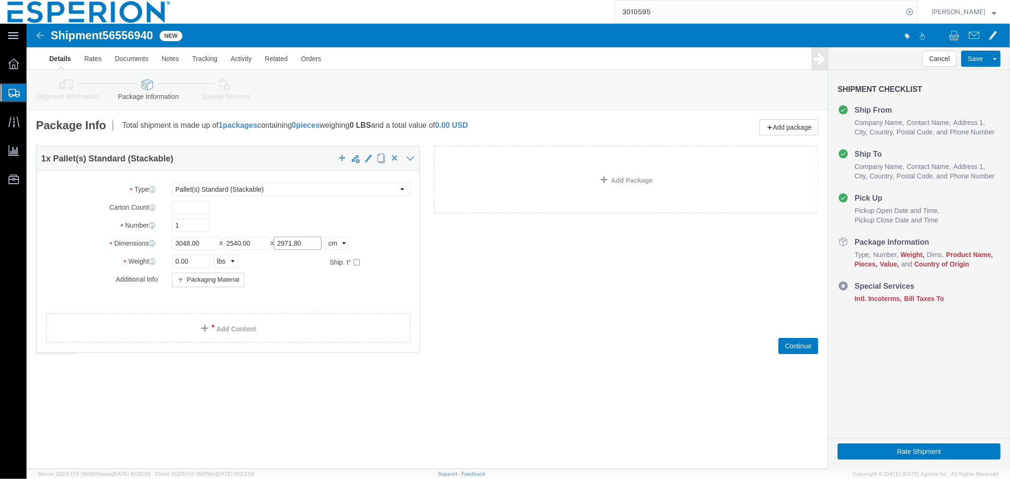
click div "Length 3048.00 x Width 2540.00 x Height 2971.80 Select cm ft in"
type input "0"
drag, startPoint x: 234, startPoint y: 220, endPoint x: 164, endPoint y: 220, distance: 69.6
click div "Length 3048.00 x Width 2540.00 x Height Select cm ft in"
drag, startPoint x: 176, startPoint y: 221, endPoint x: 113, endPoint y: 216, distance: 62.7
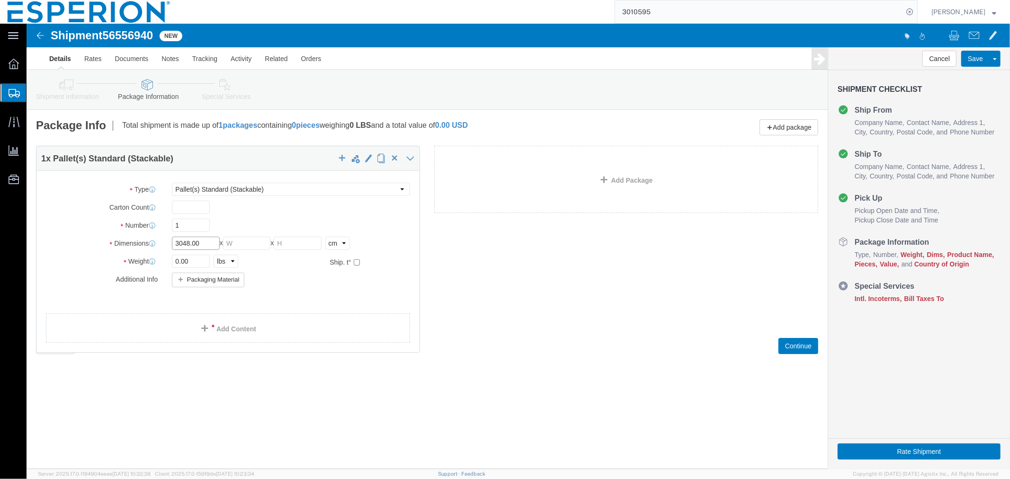
click div "Dimensions Length 3048.00 x Width x Height Select cm ft in"
type input "120"
type input "100"
type input "117"
click select "Select kgs lbs"
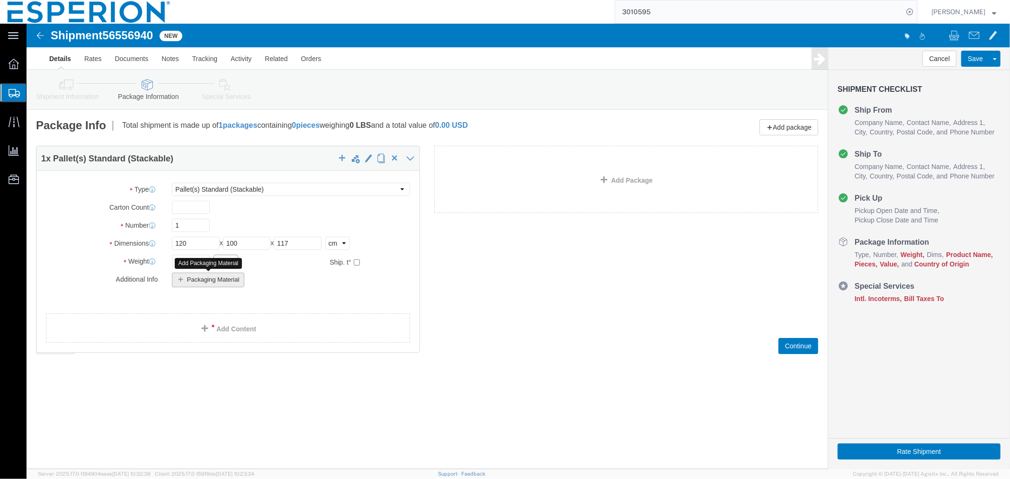
select select "KGS"
click select "Select kgs lbs"
click input "checkbox"
checkbox input "true"
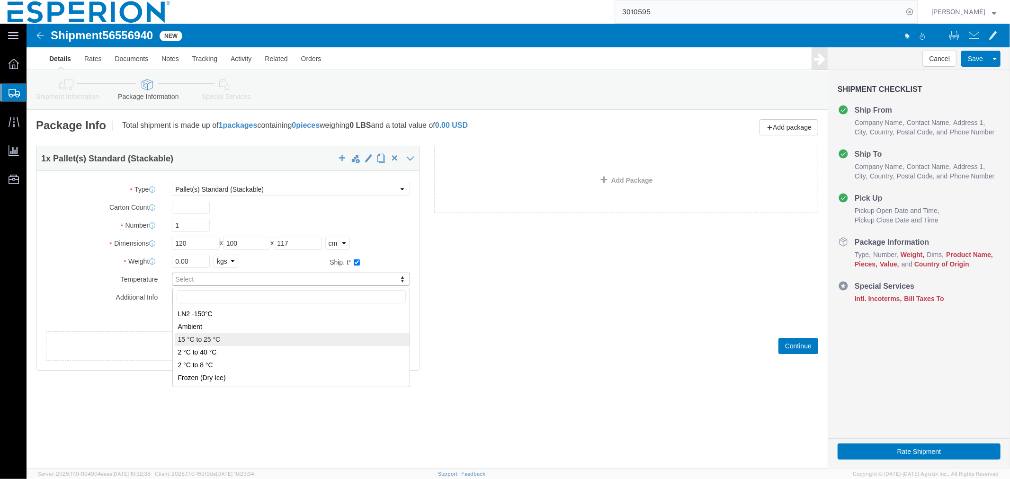
type input "FROM_15_TO_25"
click link "Add Package"
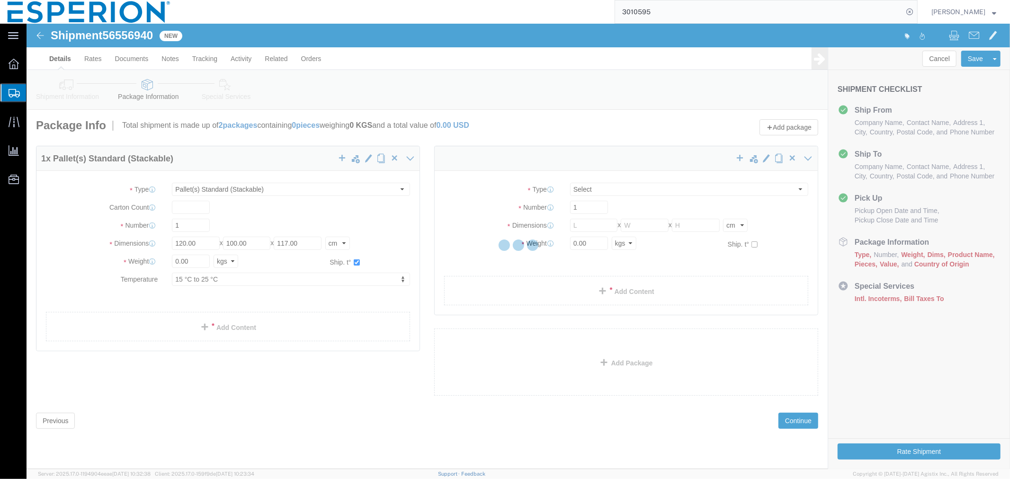
select select "PSST"
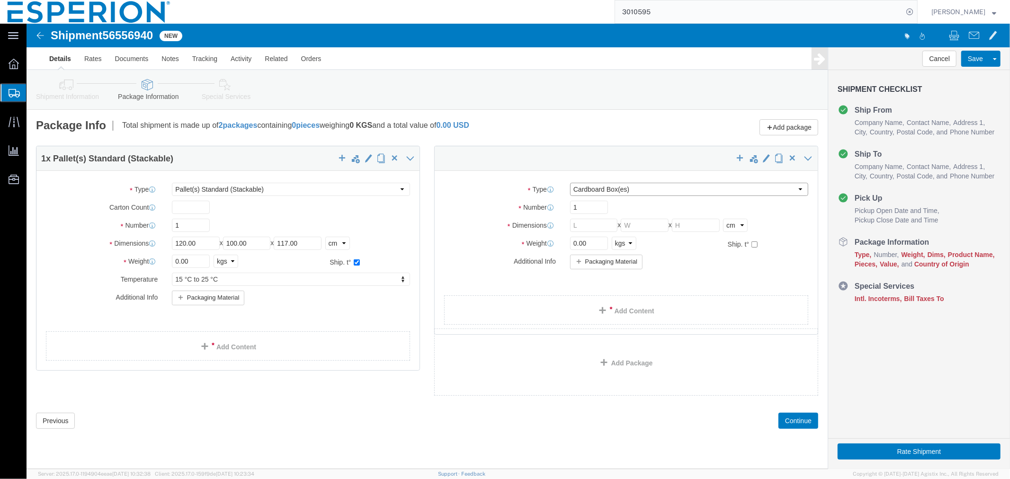
click select "Select Bale(s) Basket(s) Bolt(s) Bottle(s) Buckets Bulk Bundle(s) CSafe RAP CSa…"
select select "PSNS"
click select "Select Bale(s) Basket(s) Bolt(s) Bottle(s) Buckets Bulk Bundle(s) CSafe RAP CSa…"
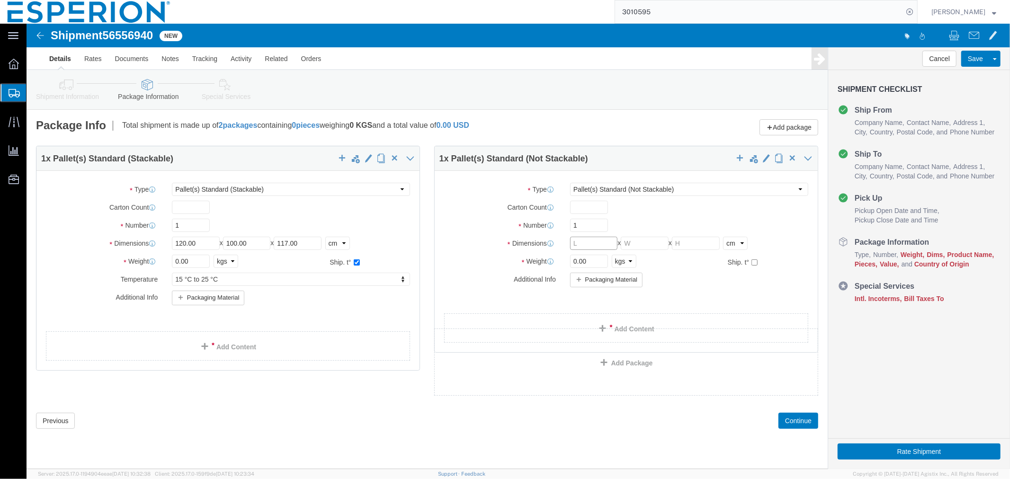
click input "text"
click label
click input "checkbox"
checkbox input "true"
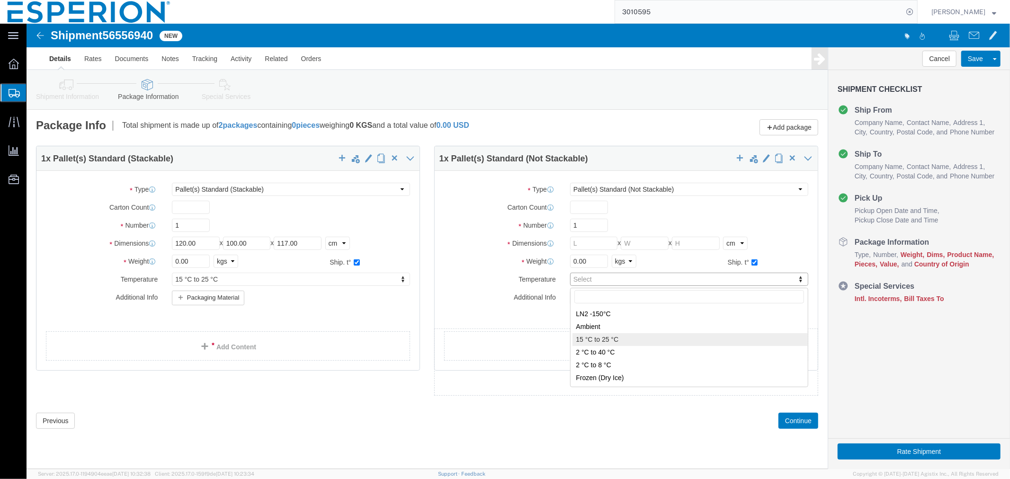
type input "FROM_15_TO_25"
click input "text"
type input "120"
type input "100"
type input "500"
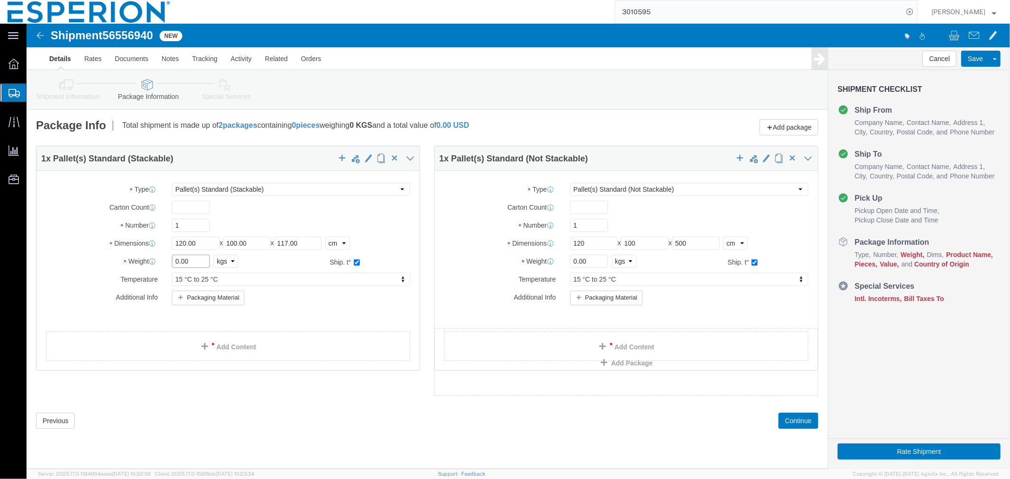
click input "0.00"
drag, startPoint x: 169, startPoint y: 241, endPoint x: 132, endPoint y: 241, distance: 36.9
click div "Weight 0.00 Select kgs lbs Ship. t°"
type input "226.187"
click link "Add Content"
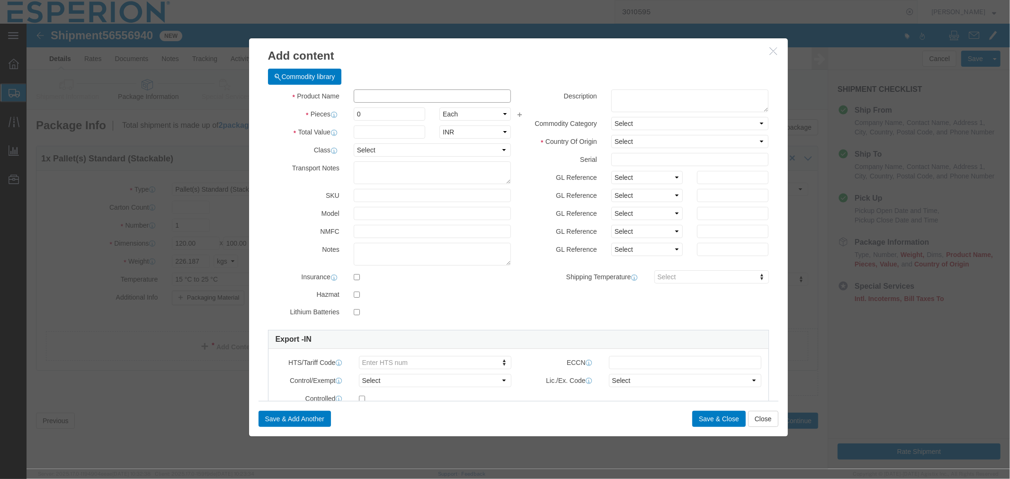
click input "text"
type input "NUST"
click td "Name: Nust endi Bulk Drug Product"
type input "1"
select select "TAB"
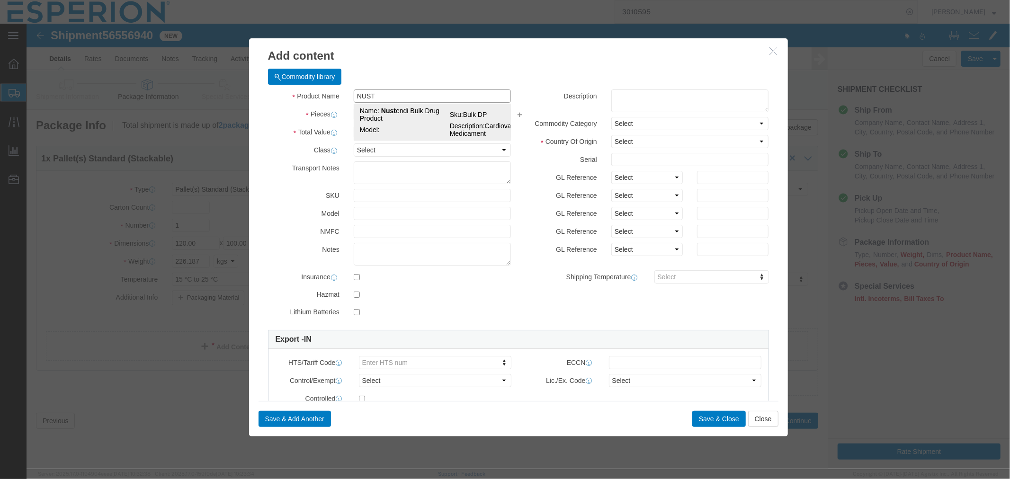
type input "0.25"
select select "USD"
select select "PHARMA"
select select "IN"
type input "3004.90.9221"
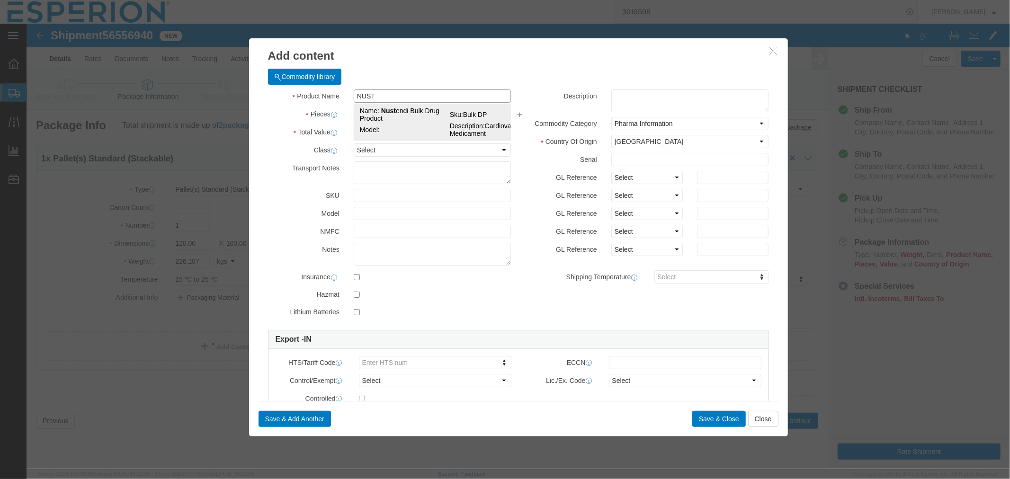
type input "EAR99"
select select
type input "3004.90.9220"
type input "EAR99"
type input "Nustendi Bulk Drug Product"
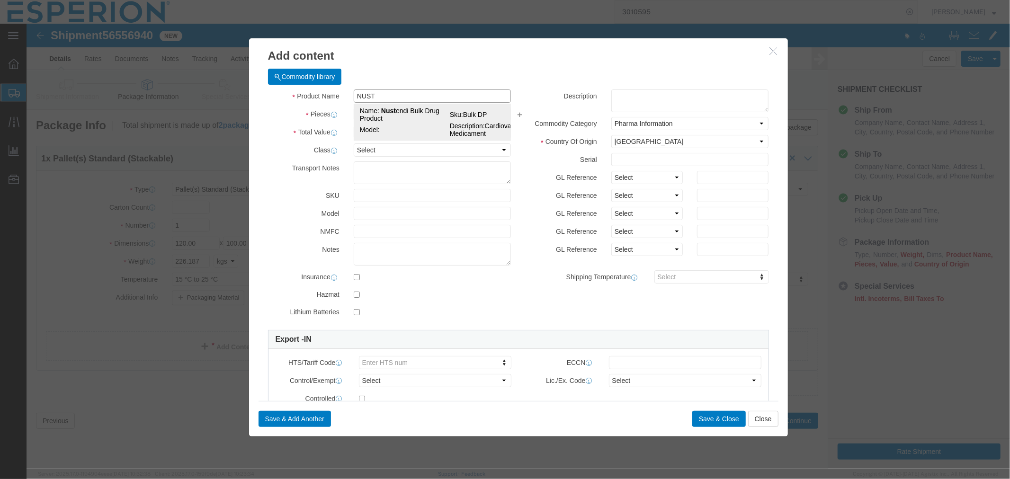
type input "Bulk DP"
type textarea "Cardiovascular Medicament"
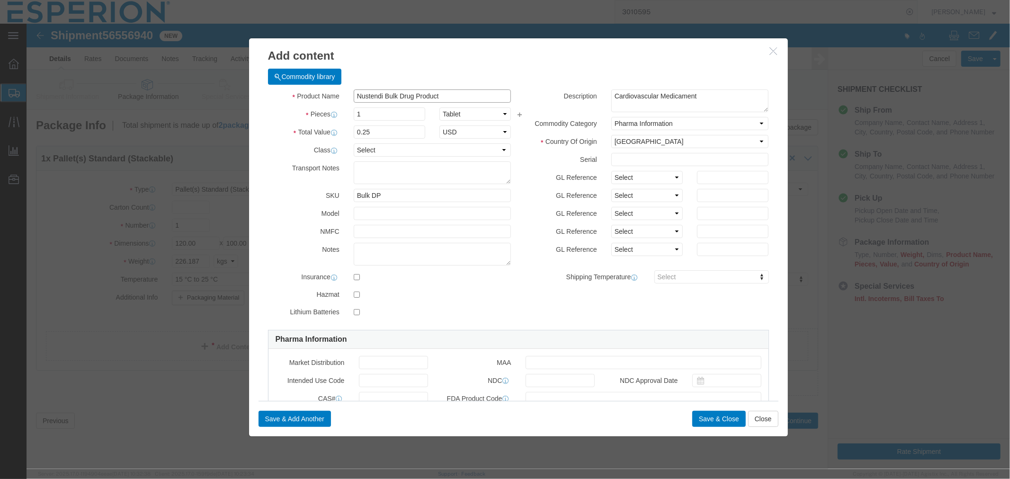
type input "Nustendi Bulk Drug Product"
click input "text"
paste input "120848"
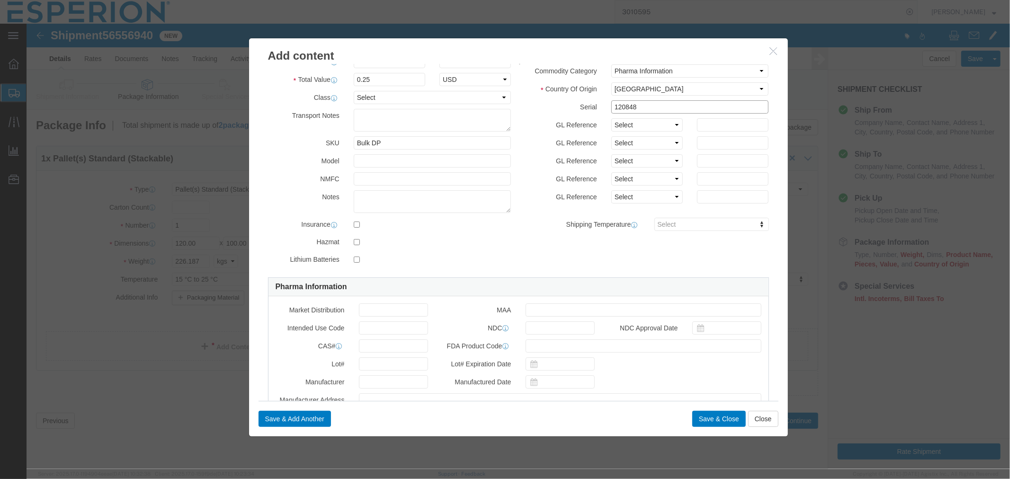
scroll to position [105, 0]
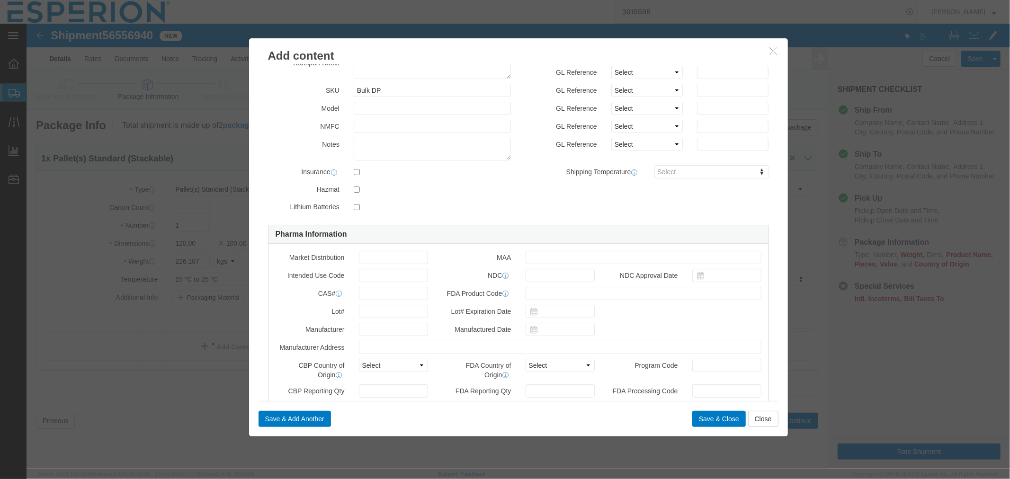
type input "120848"
click input "text"
paste input "120848"
type input "120848"
type input "FROM_15_TO_25"
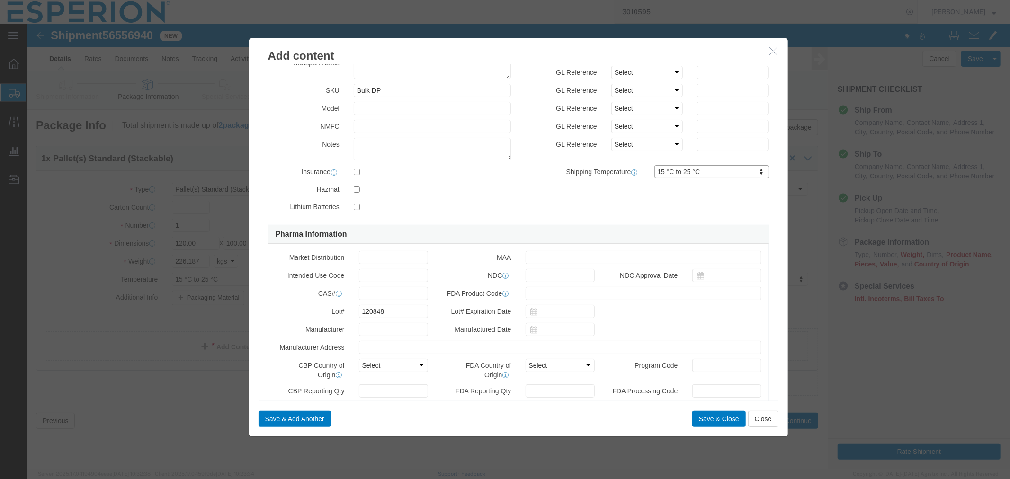
click div
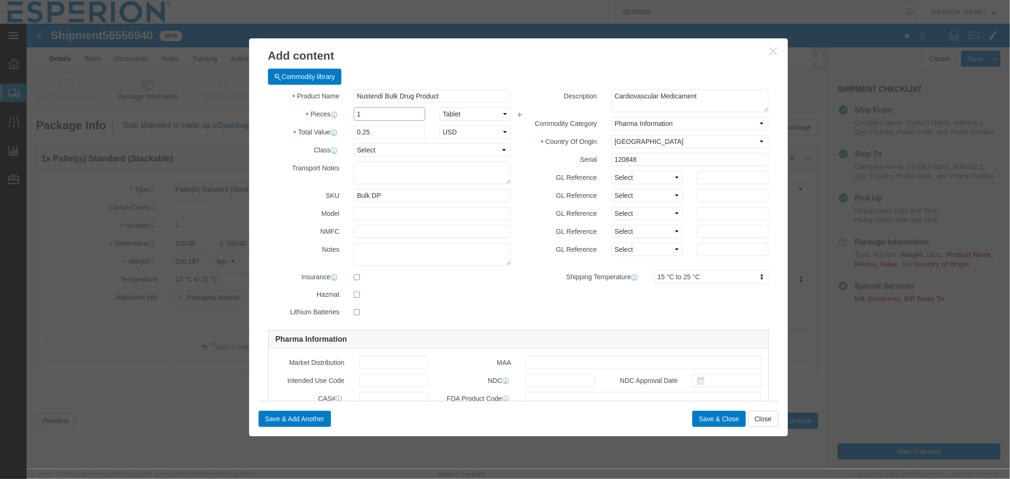
drag, startPoint x: 350, startPoint y: 93, endPoint x: 328, endPoint y: 93, distance: 22.7
click input "1"
drag, startPoint x: 343, startPoint y: 93, endPoint x: 317, endPoint y: 90, distance: 26.3
click div "Pieces 1 Select Bag Barrels 100Board Feet Bottle Box Blister Pack Carats Can Ca…"
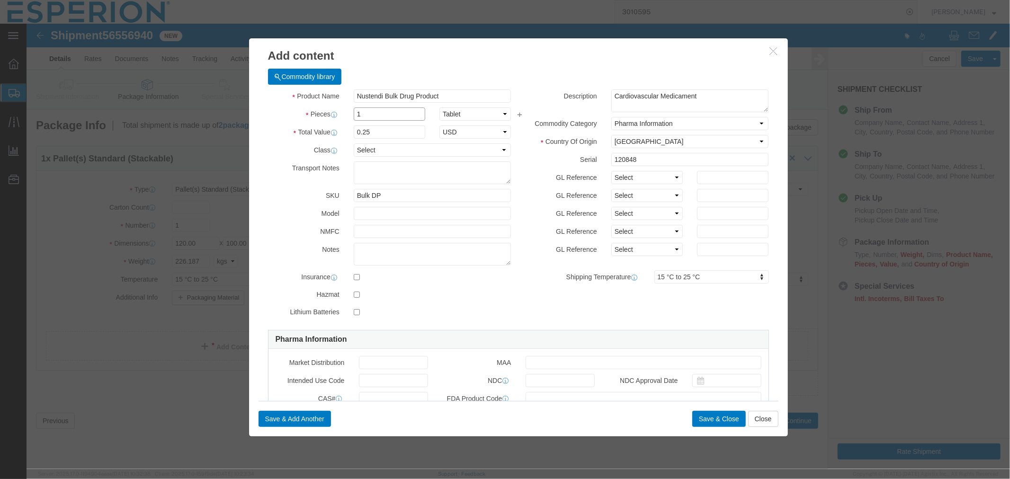
paste input "432,024.00"
click input "432,024.00"
type input "432024.00"
type input "108006"
click button "Save & Close"
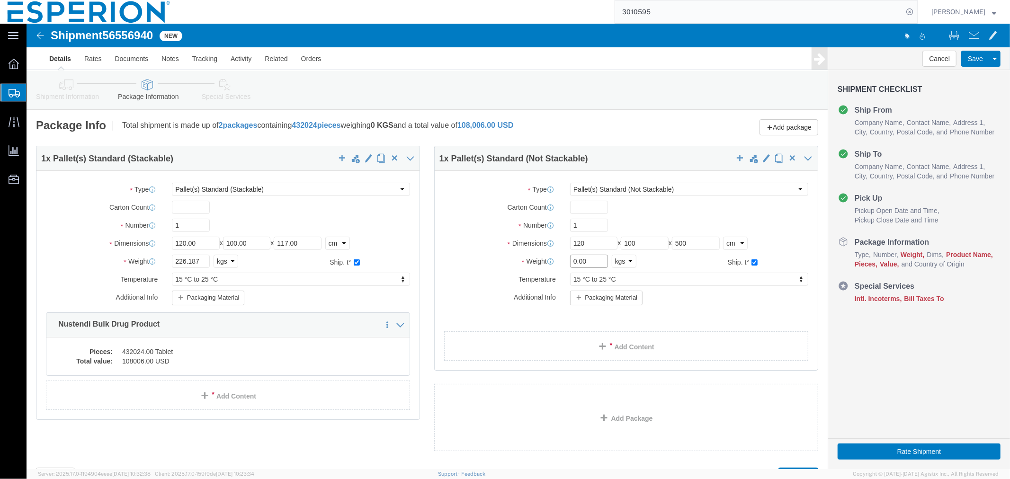
drag, startPoint x: 567, startPoint y: 239, endPoint x: 516, endPoint y: 235, distance: 51.3
click div "Weight 0.00 Select kgs lbs Ship. t°"
paste input "156.413"
type input "156.413"
click link "Add Content"
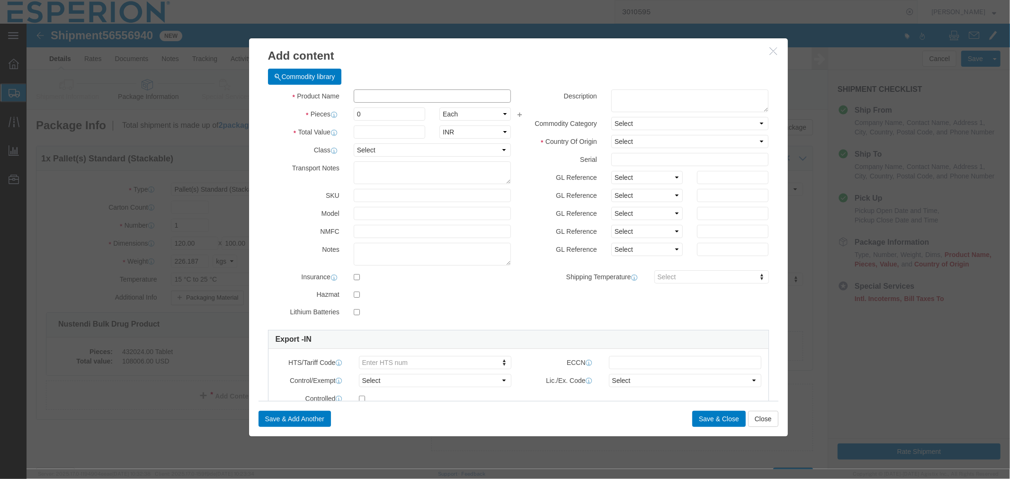
click input "text"
type input "NUST"
click td "Model:"
type input "1"
select select "TAB"
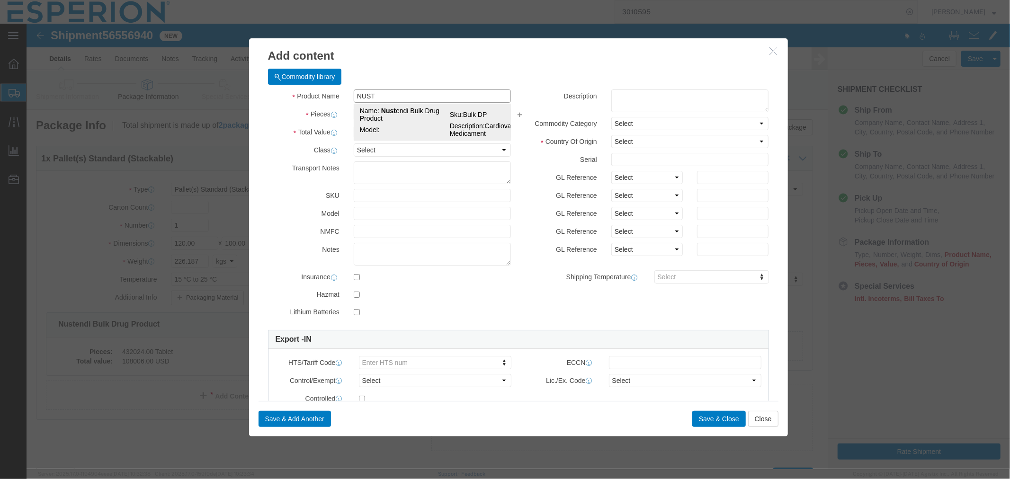
type input "0.25"
select select "USD"
select select "PHARMA"
select select "IN"
type input "3004.90.9221"
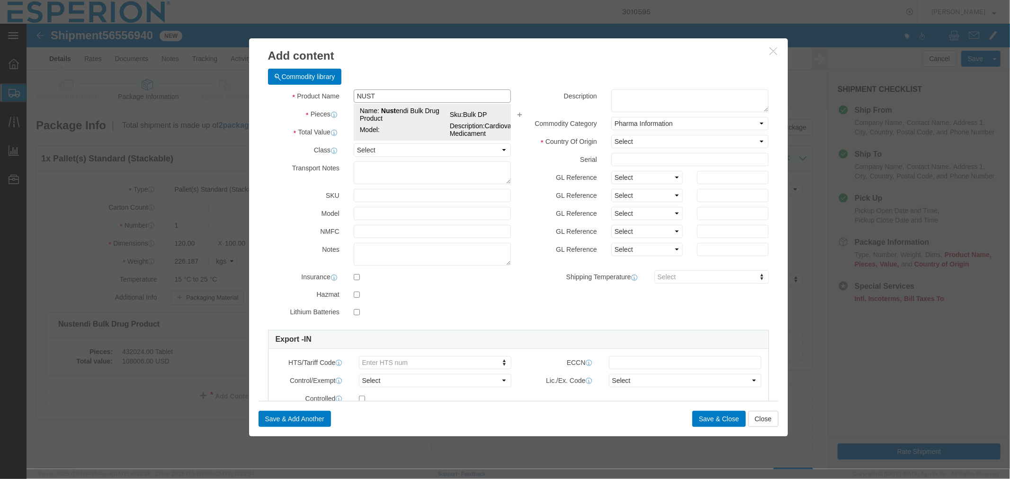
type input "EAR99"
select select
type input "3004.90.9220"
type input "EAR99"
type input "Nustendi Bulk Drug Product"
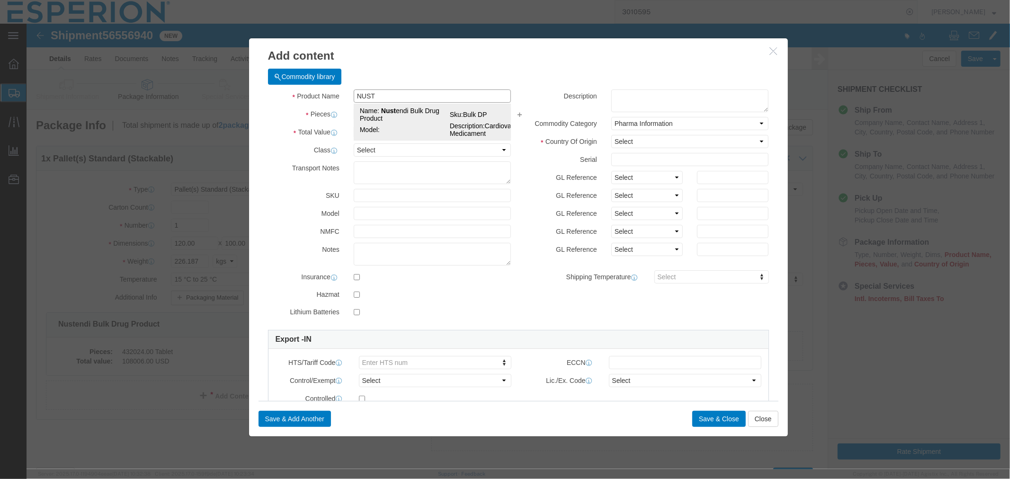
type input "Bulk DP"
type textarea "Cardiovascular Medicament"
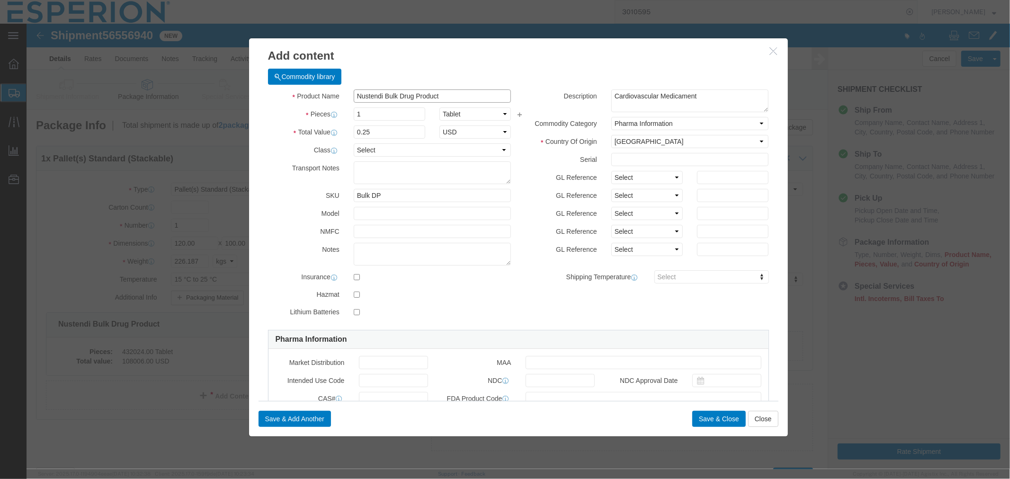
type input "Nustendi Bulk Drug Product"
click input "text"
paste input "120848"
type input "120848"
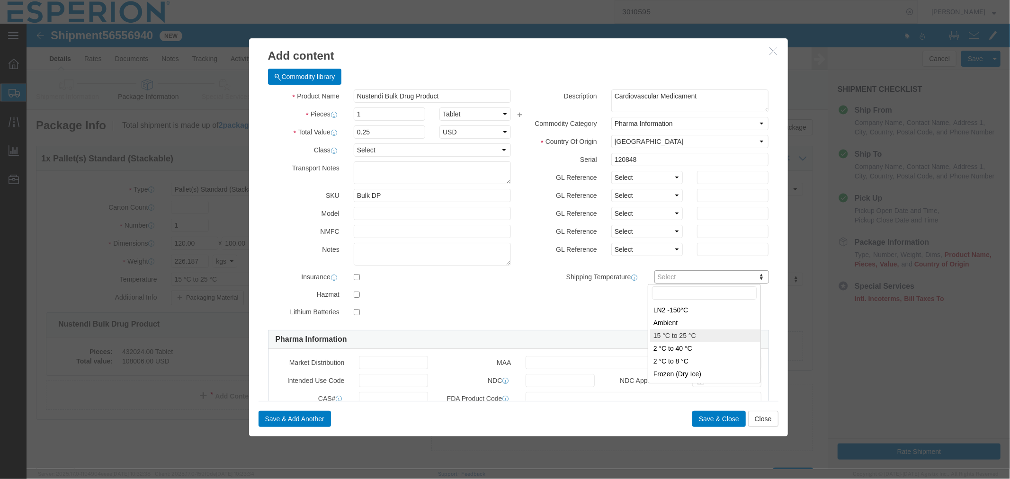
type input "FROM_15_TO_25"
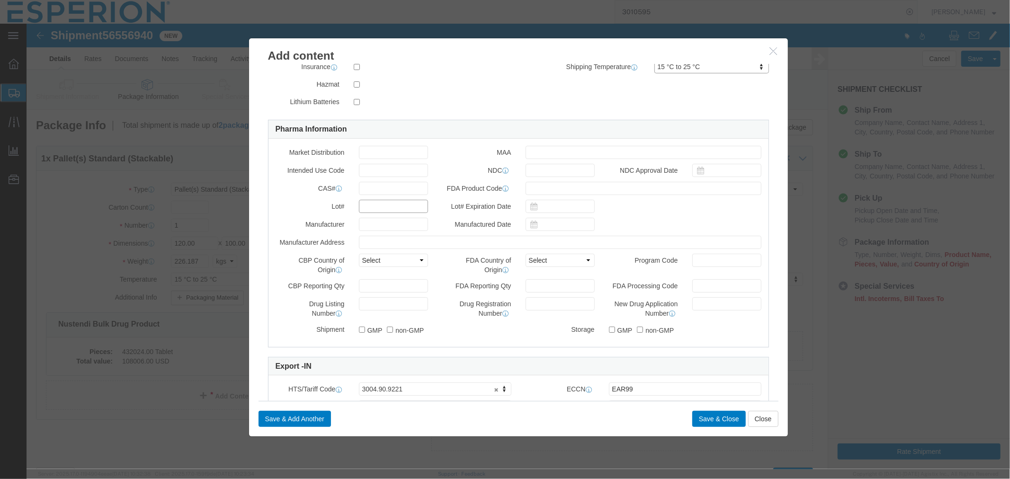
click input "text"
paste input "120848"
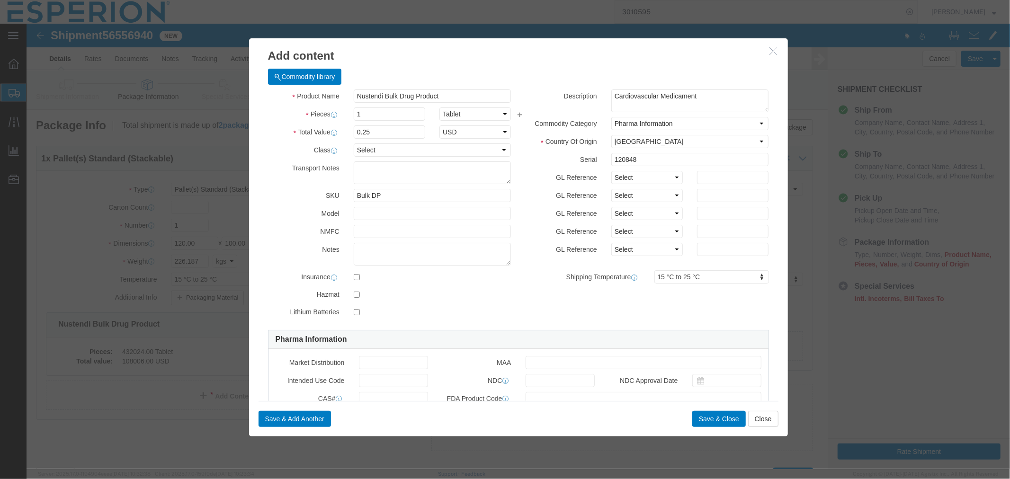
type input "120848"
click input "1"
drag, startPoint x: 339, startPoint y: 89, endPoint x: 282, endPoint y: 83, distance: 57.1
click div "Product Name Nustendi Bulk Drug Product NUST Pieces 1 Select Bag Barrels 100Boa…"
paste input "298,754.00"
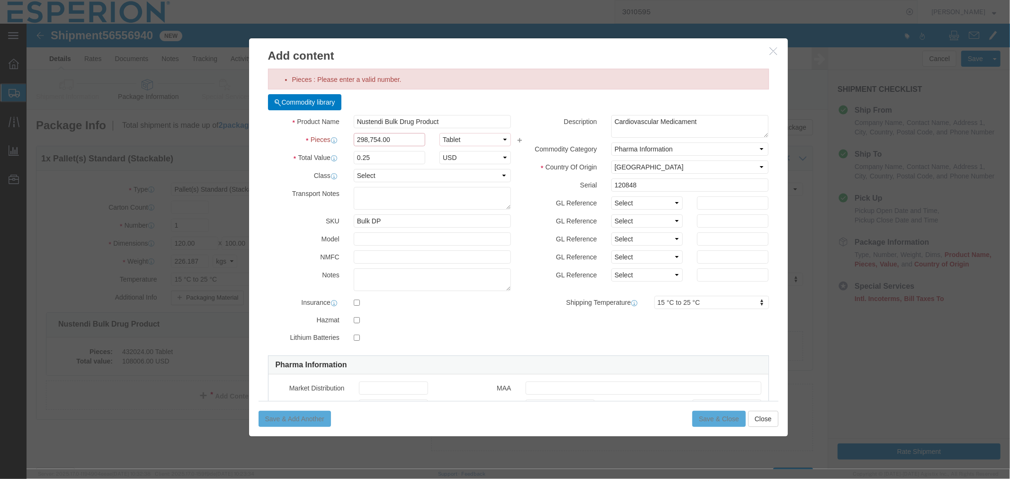
click input "298,754.00"
type input "298754.00"
type input "74688.5"
click button "Save & Close"
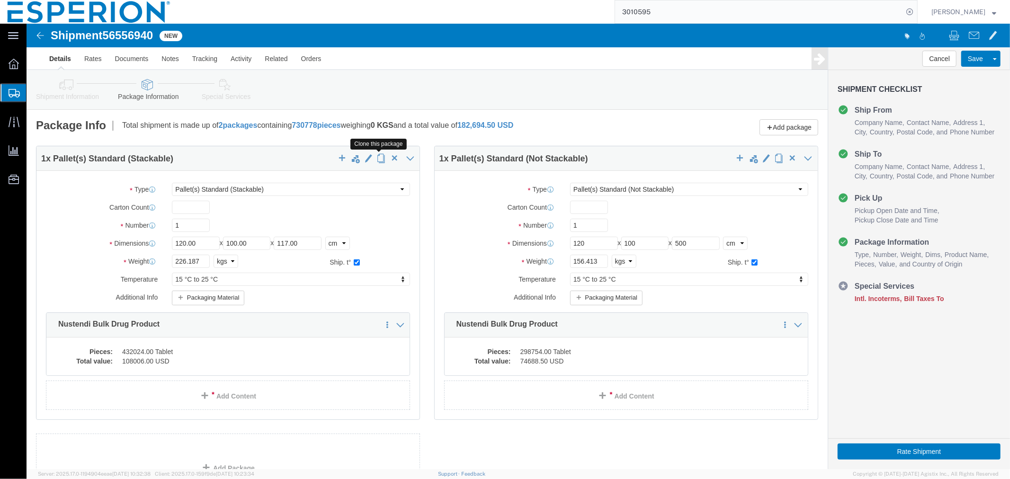
click span "button"
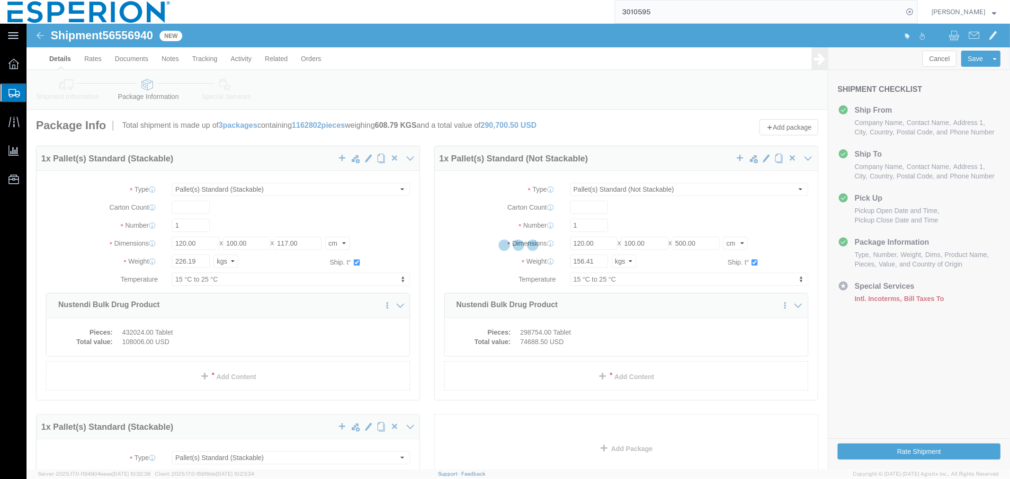
select select "PSST"
select select "PSNS"
select select "PSST"
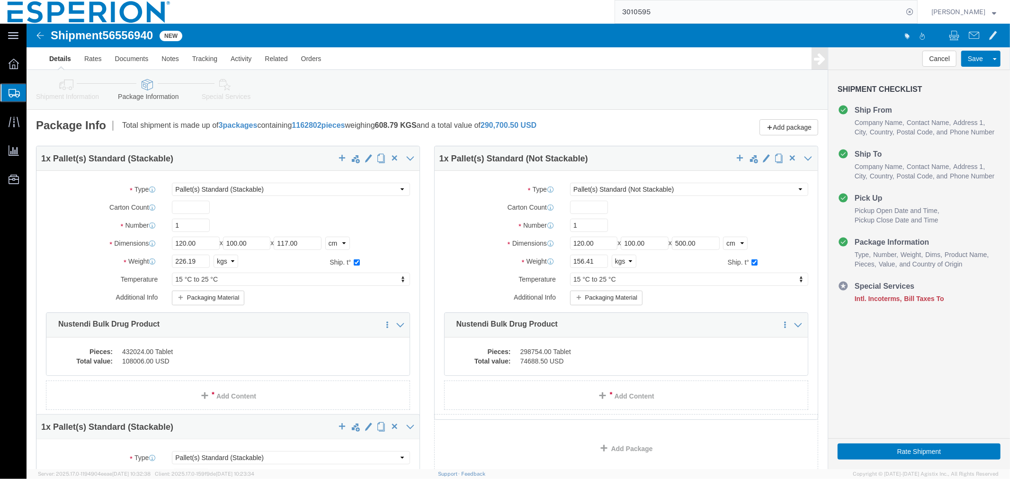
scroll to position [263, 0]
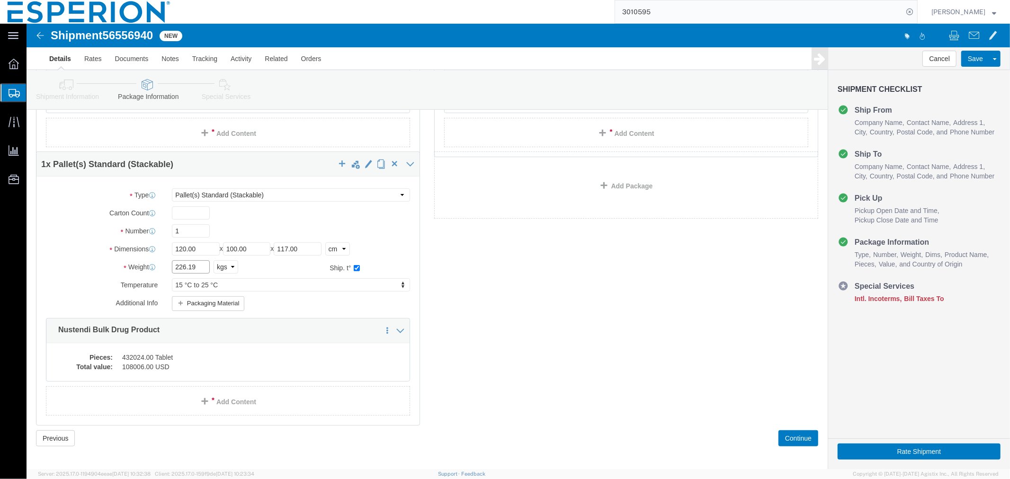
drag, startPoint x: 168, startPoint y: 241, endPoint x: 123, endPoint y: 244, distance: 44.6
click div "Weight Total weight of packages in pounds or kilograms 226.19 Select kgs lbs Sh…"
paste input "5.526"
type input "225.526"
click dd "432024.00 Tablet"
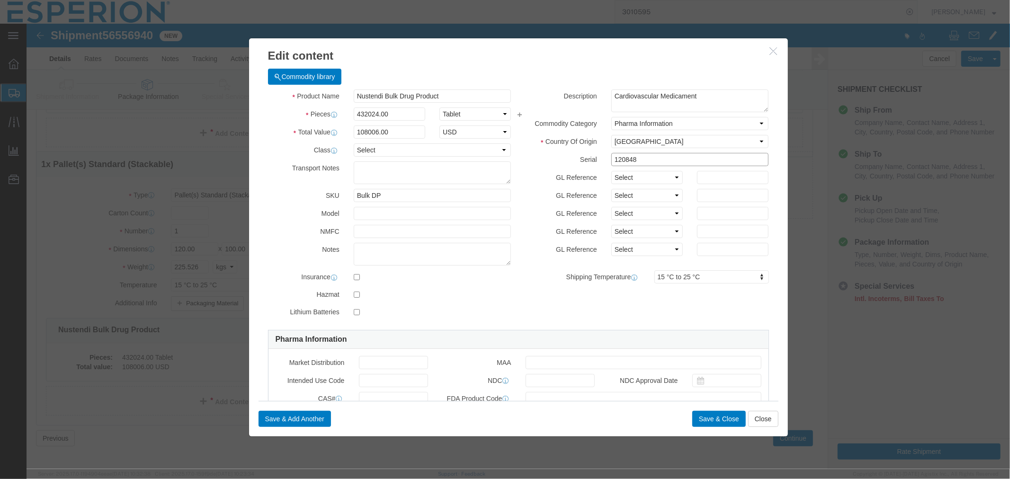
drag, startPoint x: 624, startPoint y: 140, endPoint x: 549, endPoint y: 135, distance: 75.0
click div "Serial 120848"
paste input "9"
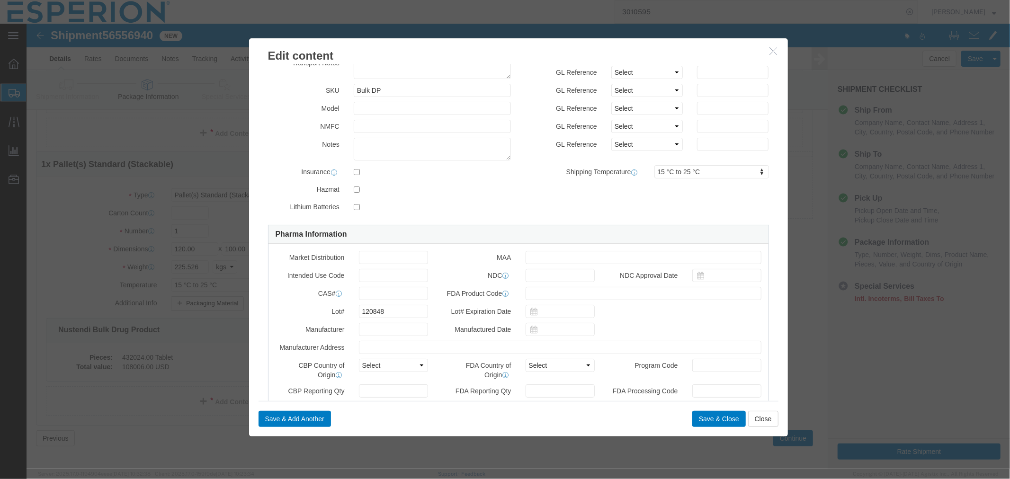
scroll to position [210, 0]
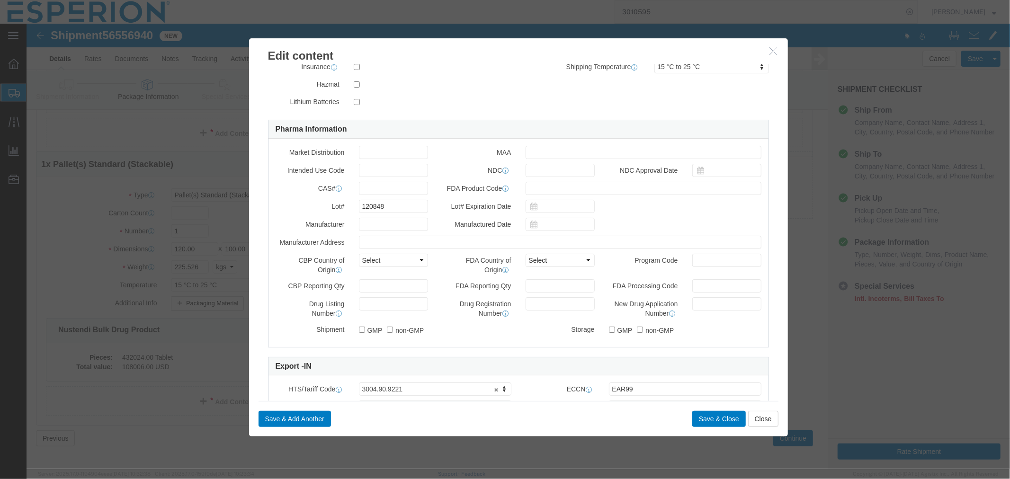
type input "120849"
drag, startPoint x: 361, startPoint y: 188, endPoint x: 313, endPoint y: 181, distance: 48.3
click div "Lot# 120848"
paste input "9"
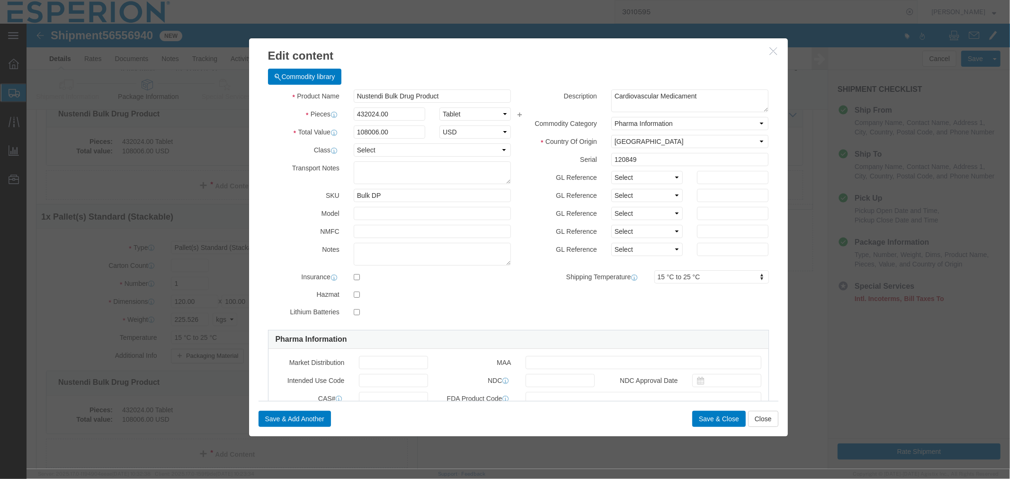
scroll to position [105, 0]
type input "120849"
drag, startPoint x: 370, startPoint y: 88, endPoint x: 297, endPoint y: 80, distance: 73.4
click div "Product Name Nustendi Bulk Drug Product Pieces 432024.00 Select Bag Barrels 100…"
paste input "432,000.00"
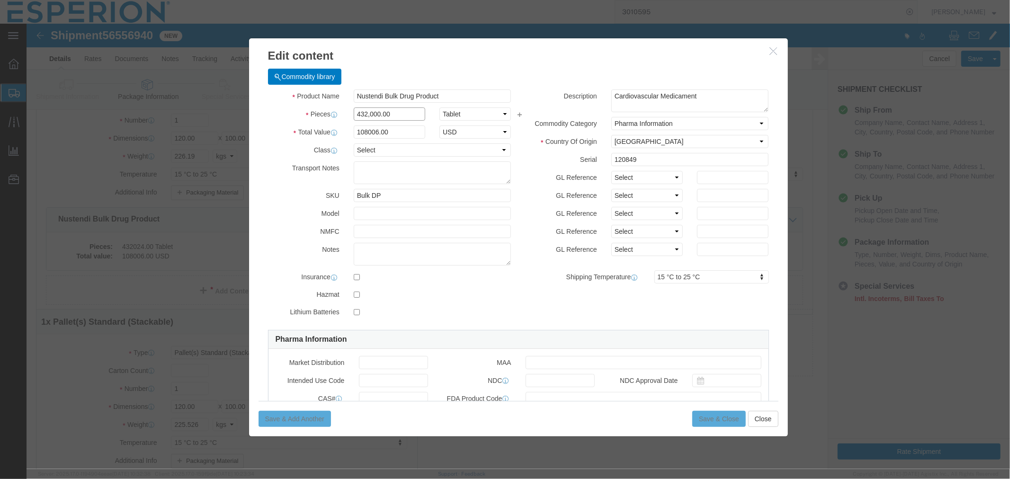
click input "432,000.00"
type input "432000.00"
type input "108000"
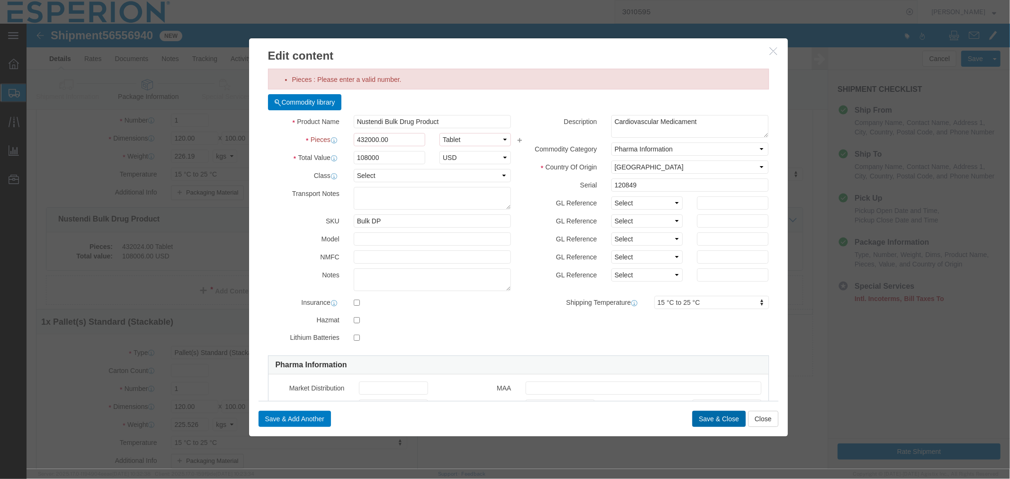
click button "Save & Close"
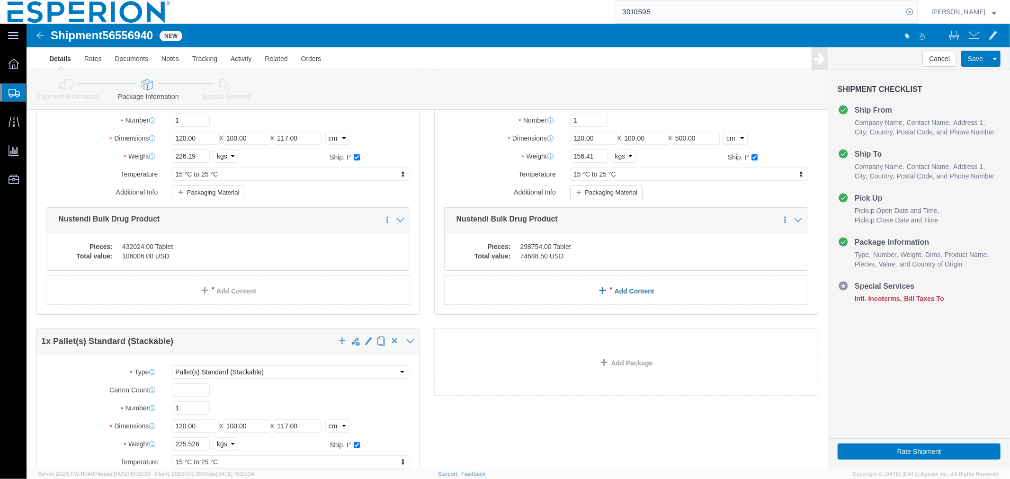
scroll to position [0, 0]
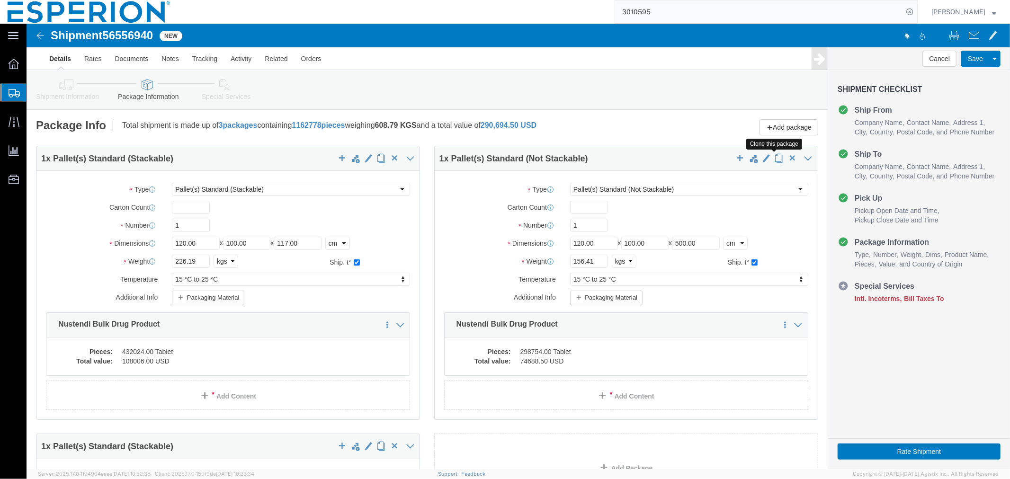
click span "button"
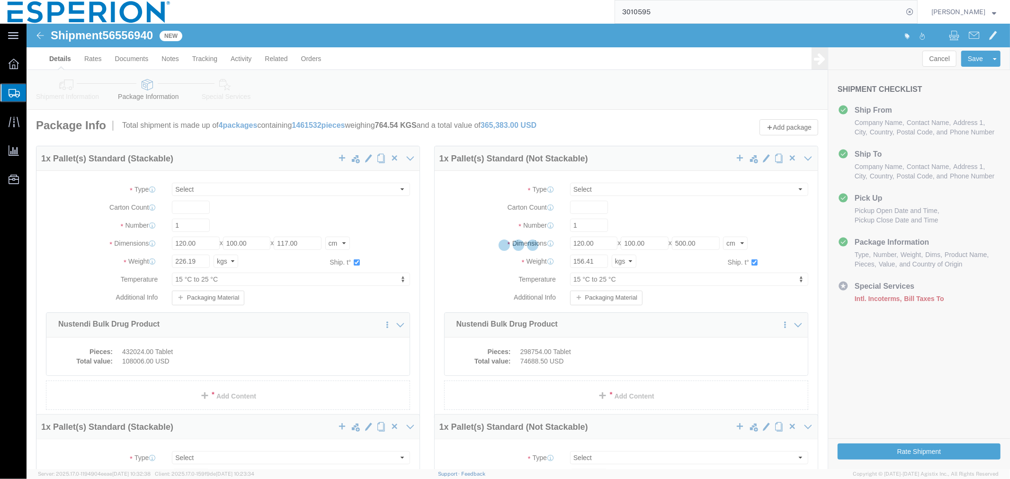
select select "PSST"
select select "PSNS"
select select "PSST"
select select "PSNS"
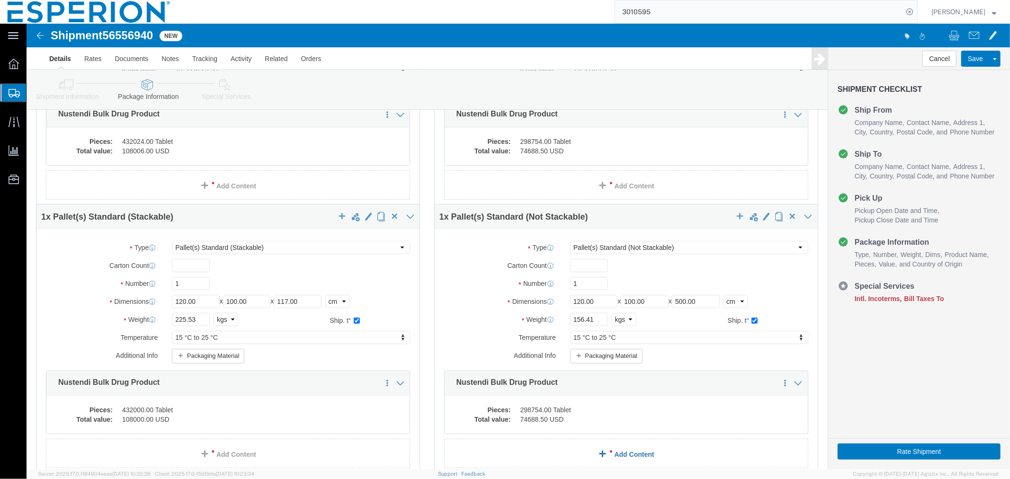
scroll to position [315, 0]
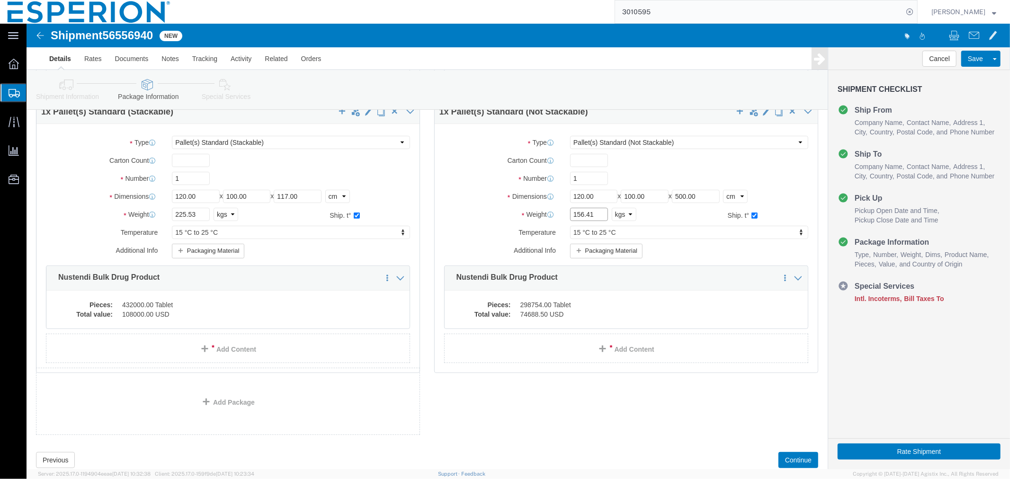
drag, startPoint x: 572, startPoint y: 192, endPoint x: 538, endPoint y: 188, distance: 34.7
click div "156.41 Select kgs lbs"
paste input "4.874"
type input "154.874"
click dd "298754.00 Tablet"
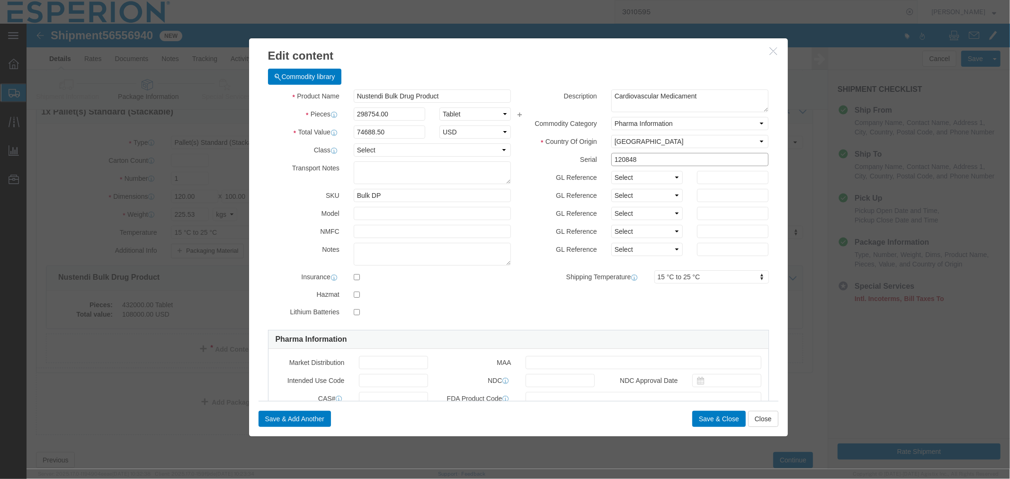
click input "120848"
drag, startPoint x: 620, startPoint y: 136, endPoint x: 564, endPoint y: 134, distance: 56.4
click div "Serial 120849"
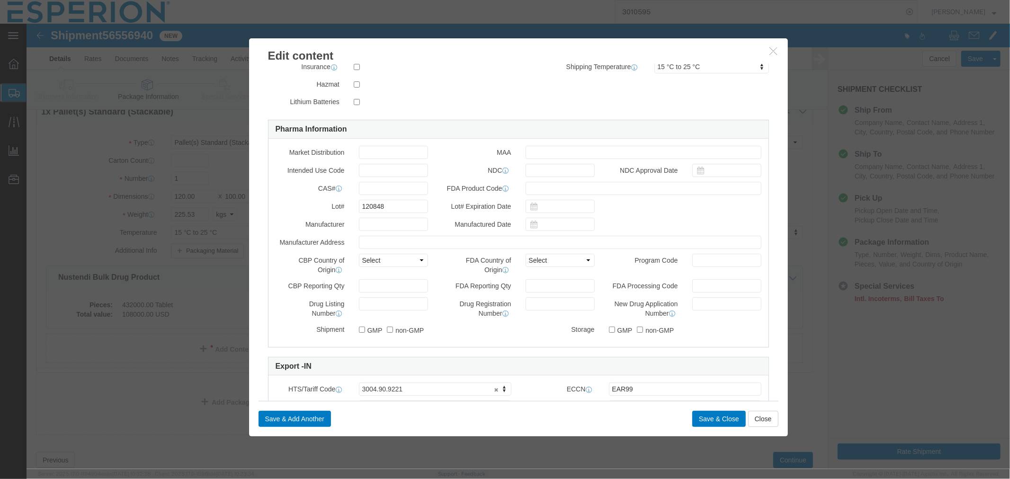
type input "120849"
drag, startPoint x: 364, startPoint y: 184, endPoint x: 316, endPoint y: 187, distance: 48.4
click div "Lot# 120848"
paste input "9"
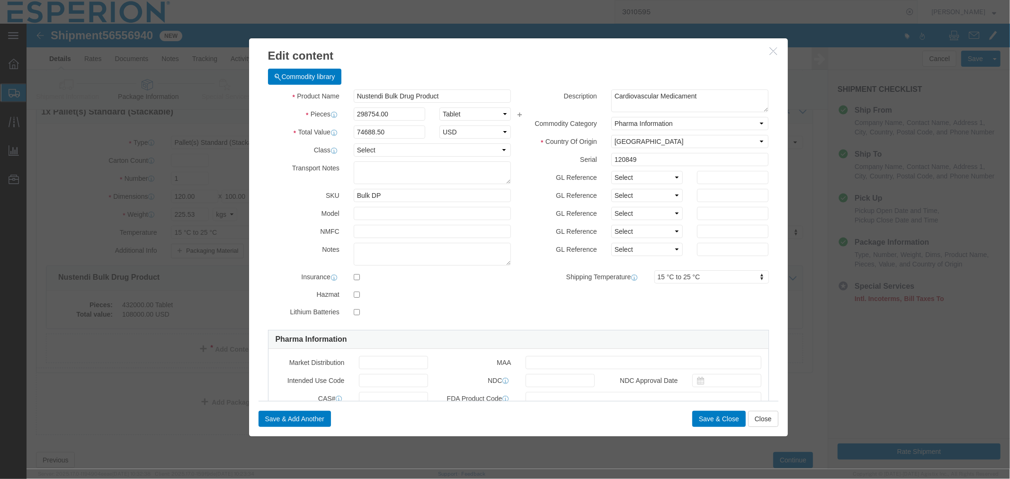
scroll to position [158, 0]
type input "120849"
drag, startPoint x: 377, startPoint y: 89, endPoint x: 299, endPoint y: 80, distance: 79.1
click div "Product Name Nustendi Bulk Drug Product Pieces 298754.00 Select Bag Barrels 100…"
paste input "296,666.00"
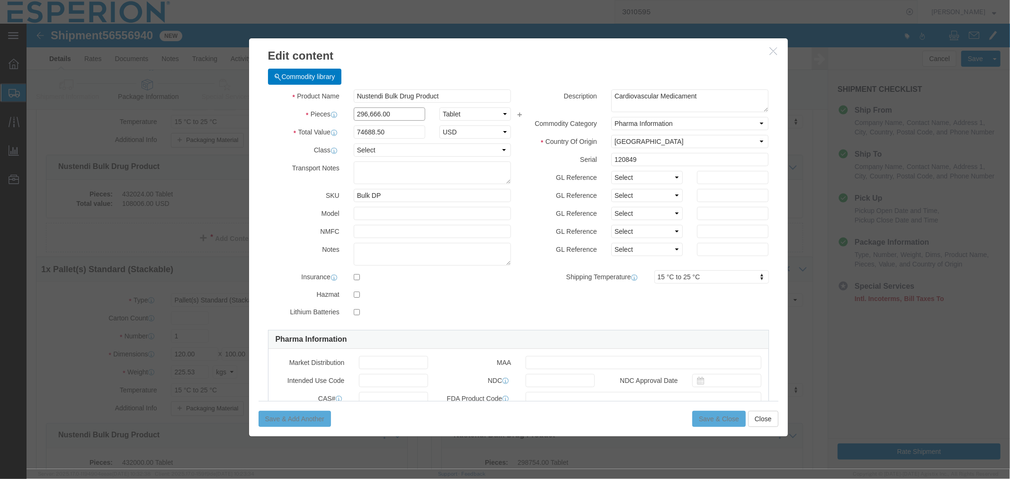
click input "296,666.00"
type input "296666.00"
type input "74166.5"
click button "Save & Close"
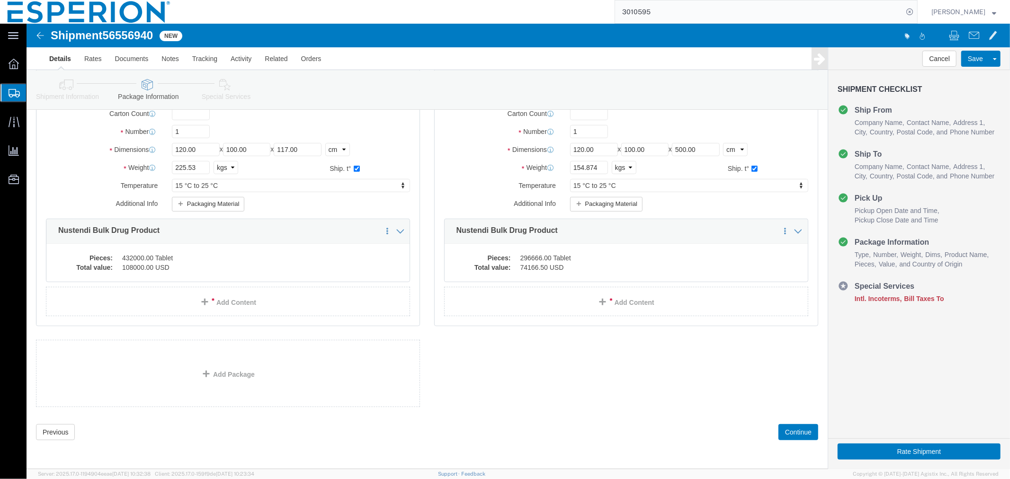
scroll to position [329, 0]
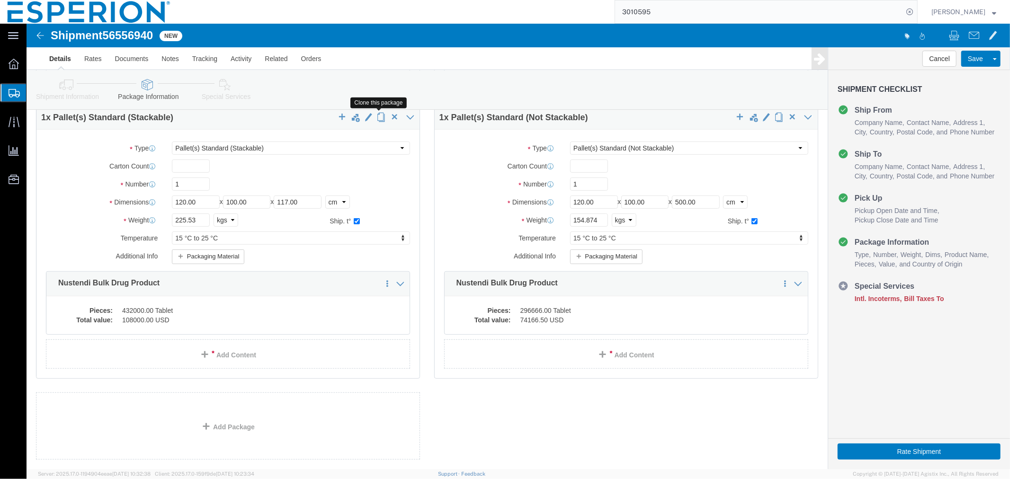
click span "button"
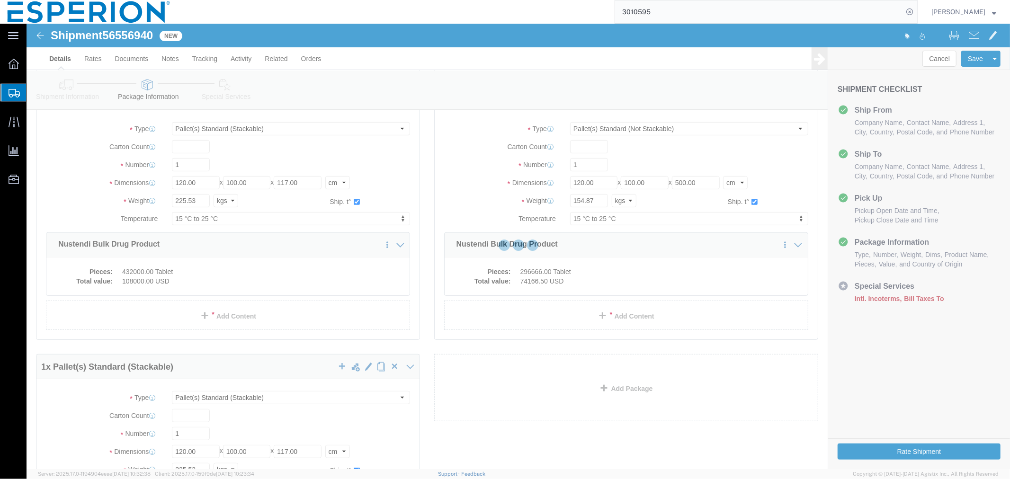
scroll to position [0, 0]
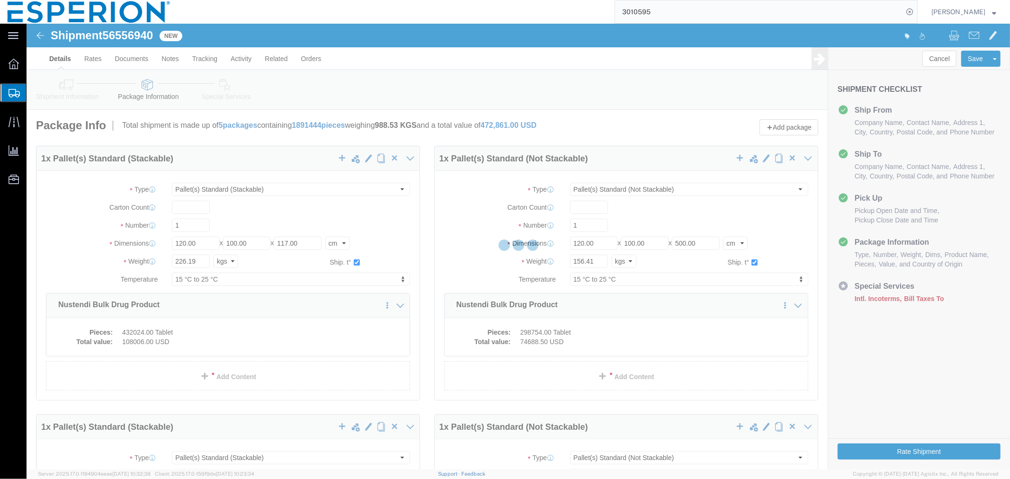
select select "PSST"
select select "PSNS"
select select "PSST"
select select "PSNS"
select select "PSST"
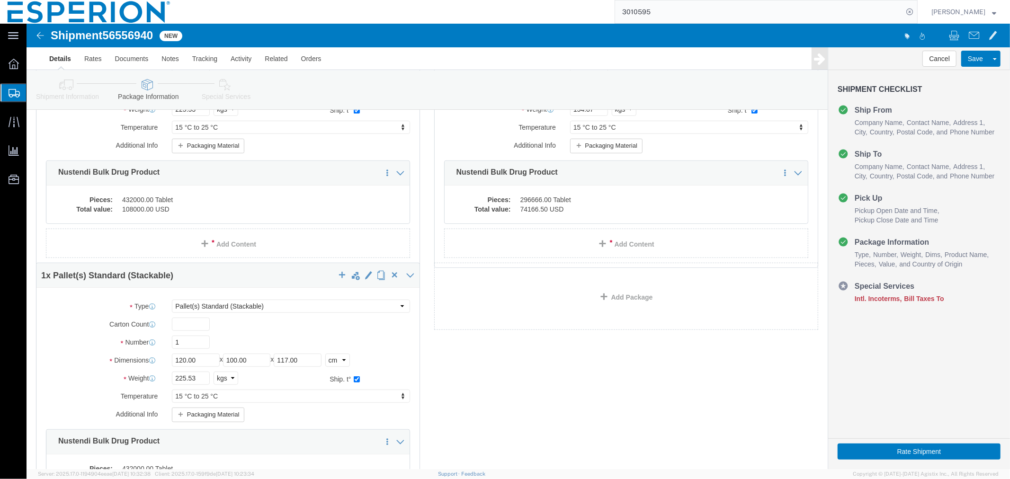
scroll to position [537, 0]
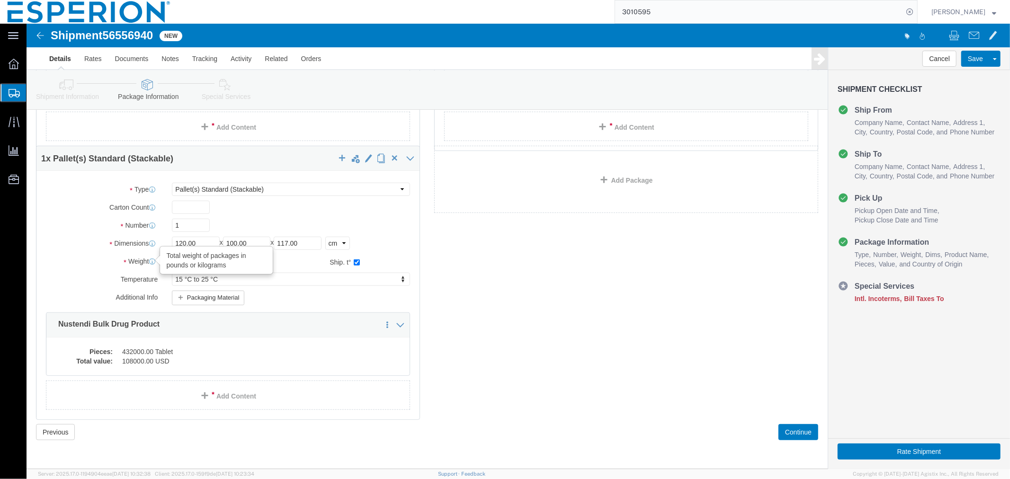
drag, startPoint x: 176, startPoint y: 237, endPoint x: 125, endPoint y: 237, distance: 50.2
click div "Weight Total weight of packages in pounds or kilograms 225.53 Select kgs lbs Sh…"
paste input "179"
type input "225.179"
click dd "432000.00 Tablet"
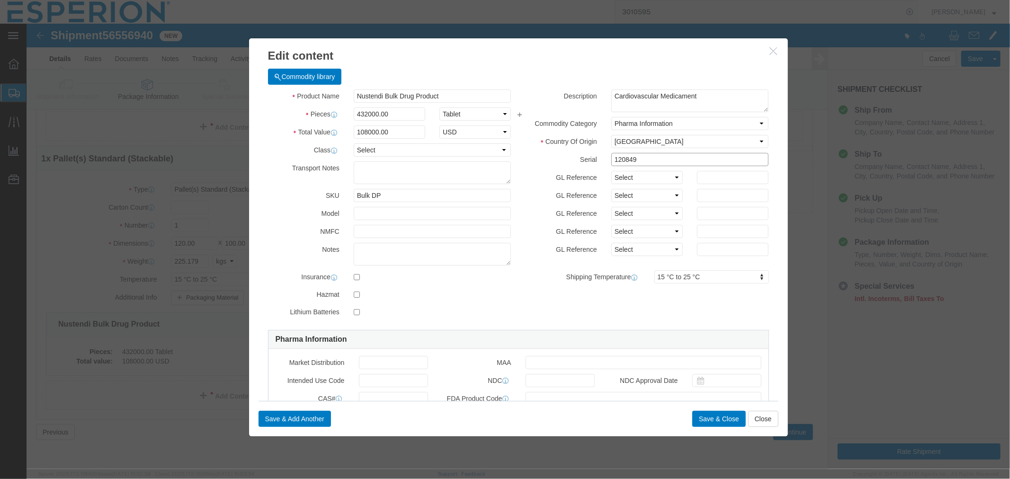
click input "120849"
drag, startPoint x: 617, startPoint y: 135, endPoint x: 547, endPoint y: 130, distance: 70.7
click div "Serial 120849"
paste input "50"
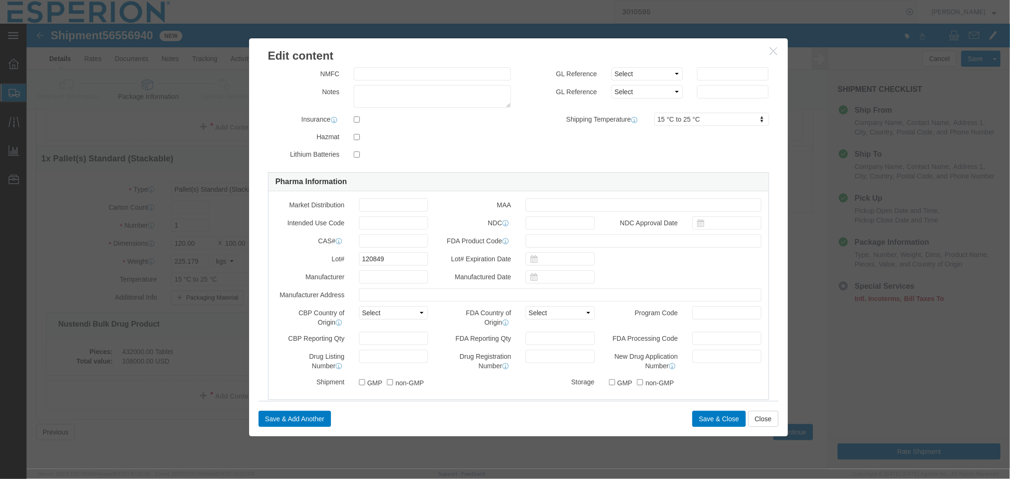
scroll to position [210, 0]
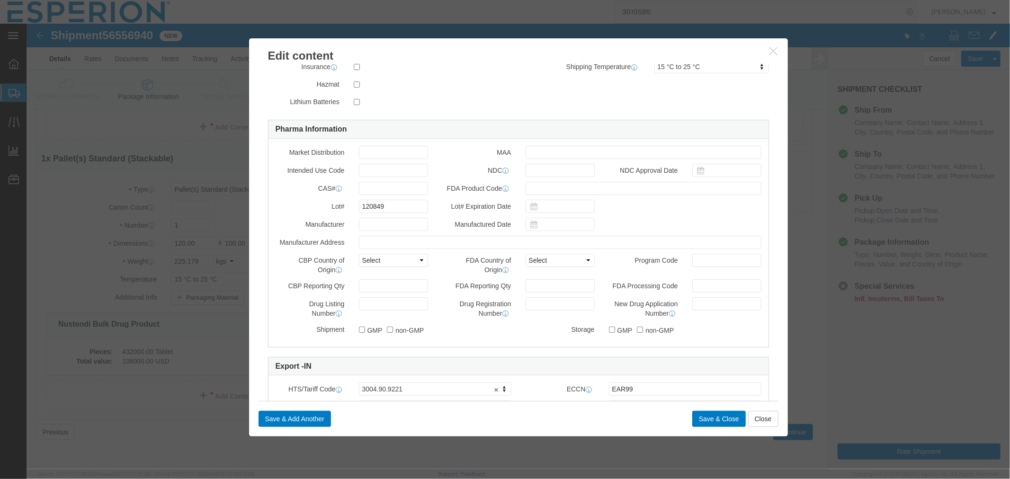
type input "120850"
drag, startPoint x: 360, startPoint y: 189, endPoint x: 287, endPoint y: 179, distance: 73.7
click div "Lot# 120849"
paste input "50"
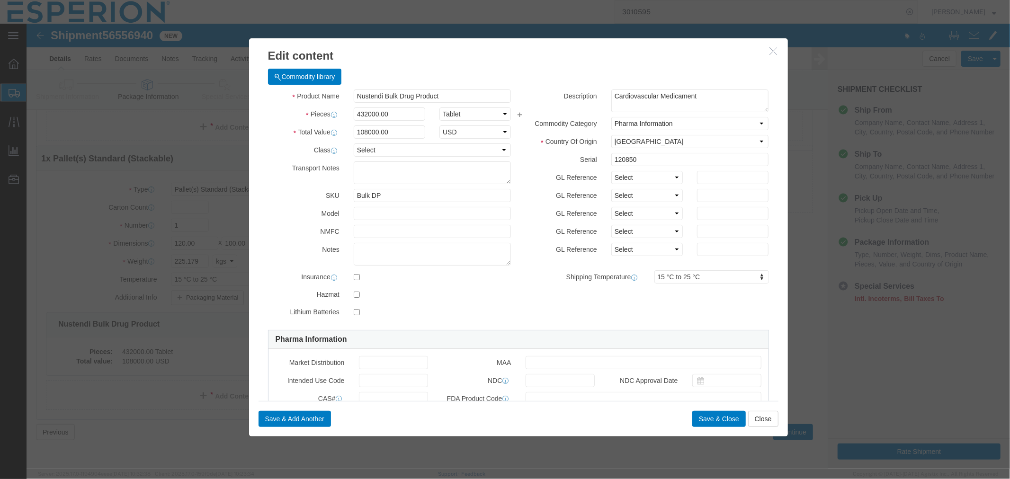
type input "120850"
drag, startPoint x: 363, startPoint y: 90, endPoint x: 282, endPoint y: 81, distance: 81.0
click div "Product Name Nustendi Bulk Drug Product Pieces 432000.00 Select Bag Barrels 100…"
paste input "432,096.00"
click input "432,096.00"
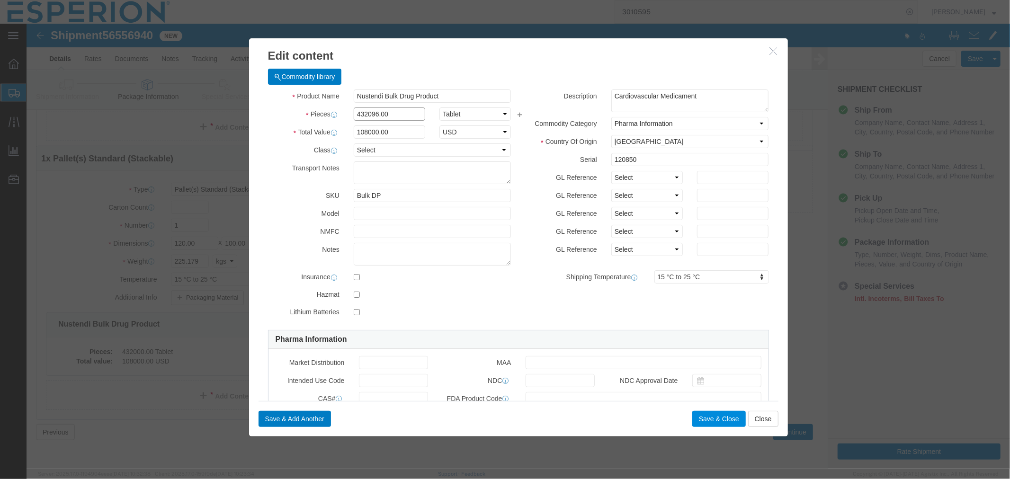
type input "432096.00"
type input "108024"
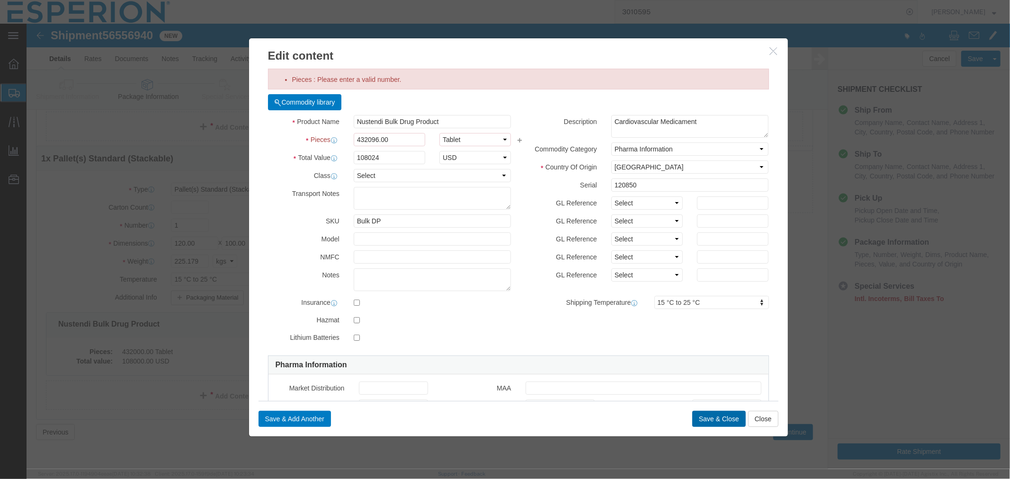
click button "Save & Close"
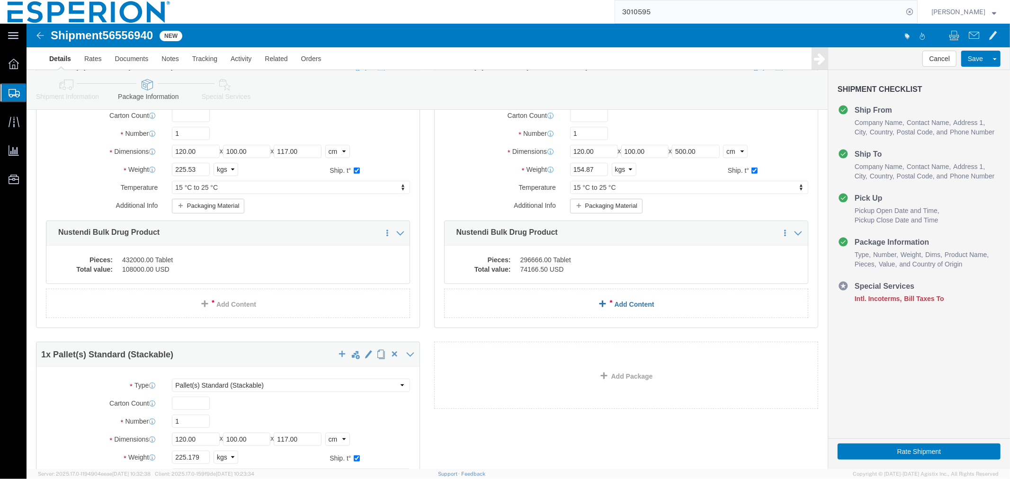
scroll to position [327, 0]
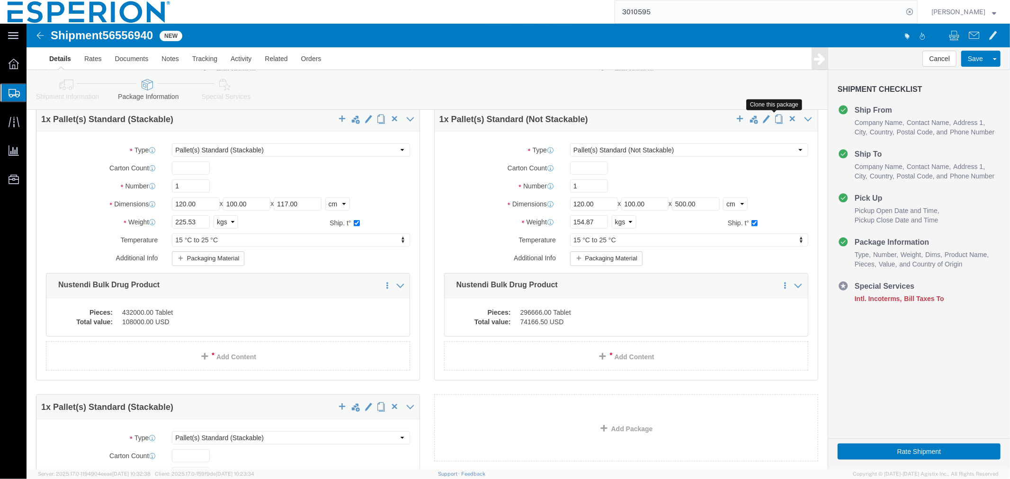
click span "button"
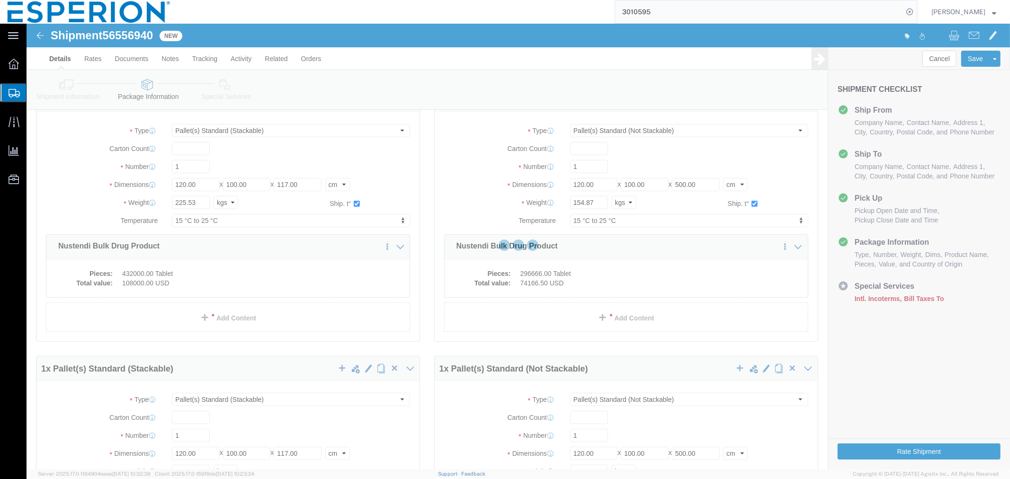
scroll to position [0, 0]
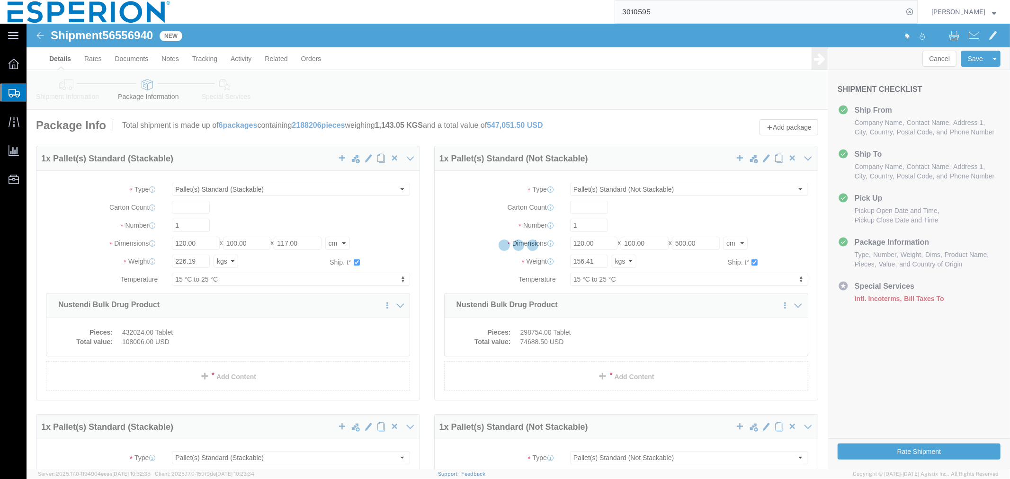
select select "PSST"
select select "PSNS"
select select "PSST"
select select "PSNS"
select select "PSST"
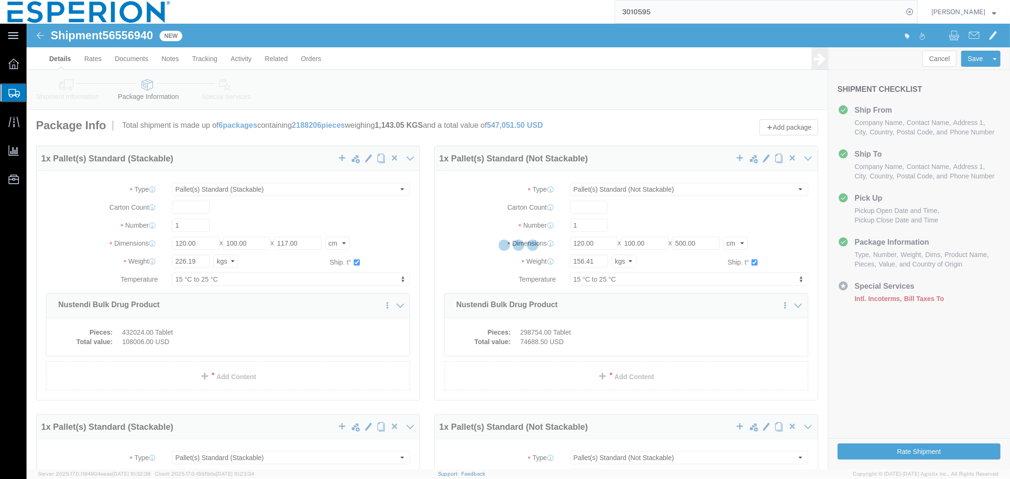
select select "PSNS"
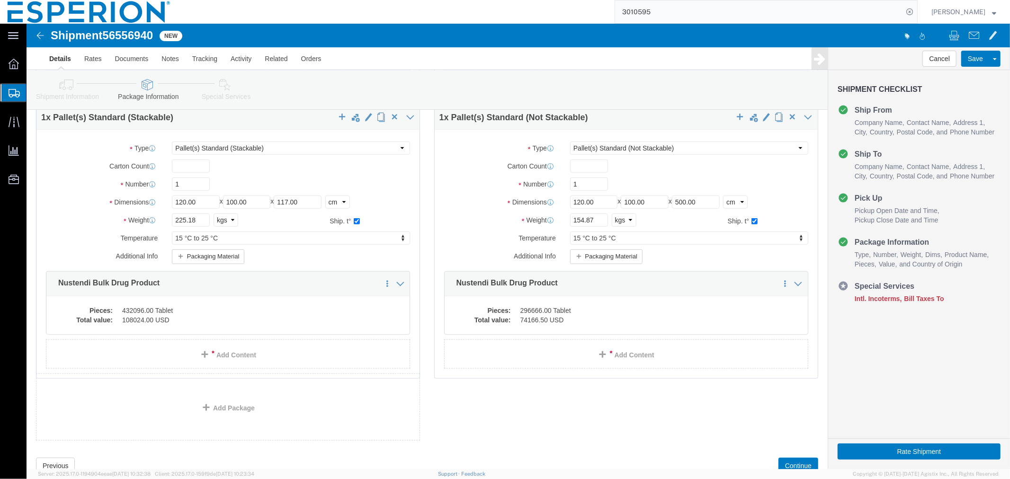
scroll to position [612, 0]
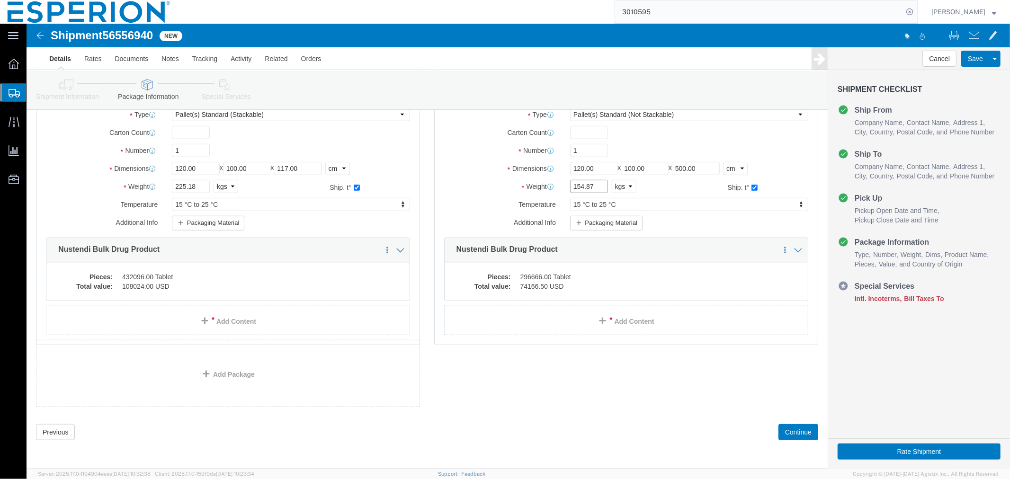
drag, startPoint x: 575, startPoint y: 165, endPoint x: 504, endPoint y: 157, distance: 71.0
click div "Weight Total weight of packages in pounds or kilograms 154.87 Select kgs lbs Sh…"
paste input "5.621"
type input "155.621"
click dd "296666.00 Tablet"
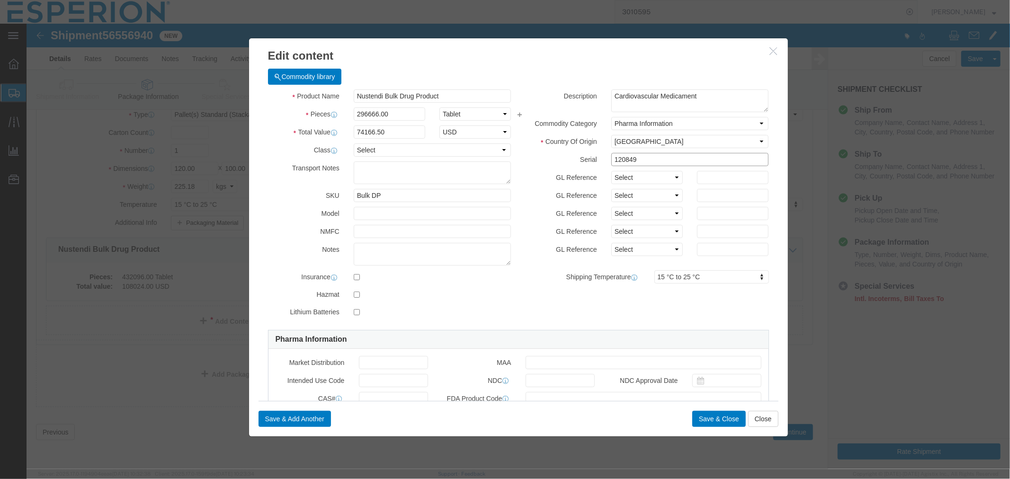
drag, startPoint x: 618, startPoint y: 133, endPoint x: 515, endPoint y: 129, distance: 103.3
click div "Serial 120849"
paste input "50"
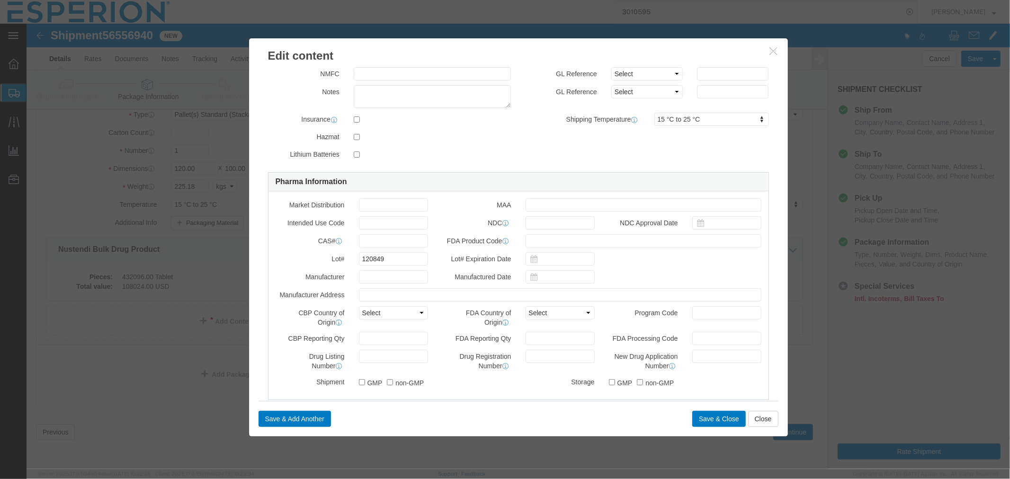
type input "120850"
drag, startPoint x: 366, startPoint y: 233, endPoint x: 287, endPoint y: 225, distance: 78.5
click div "Market Distribution MAA Intended Use Code NDC NDC Approval Date CAS# FDA Produc…"
paste input "50"
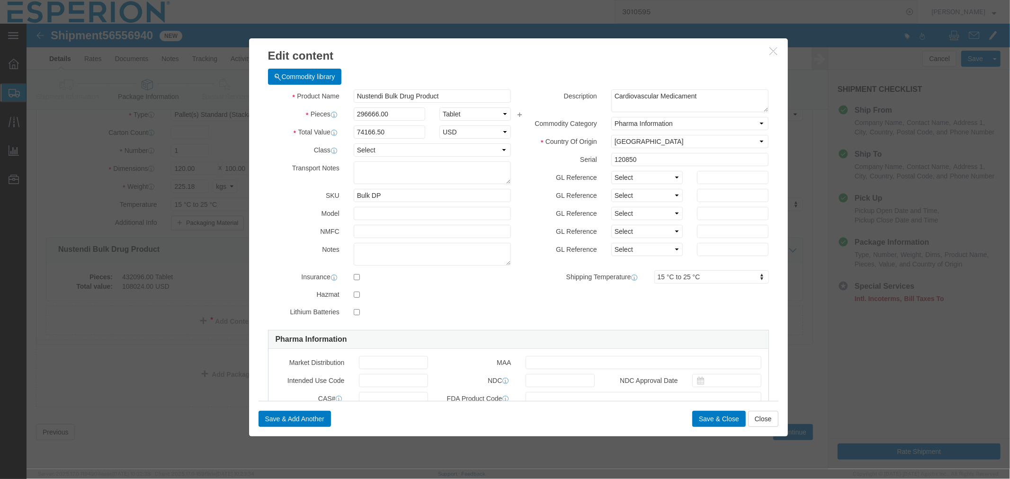
type input "120850"
click input "296666.00"
drag, startPoint x: 369, startPoint y: 91, endPoint x: 273, endPoint y: 81, distance: 96.6
click div "Product Name Nustendi Bulk Drug Product Pieces 296666.00 Select Bag Barrels 100…"
paste input "298,621.00"
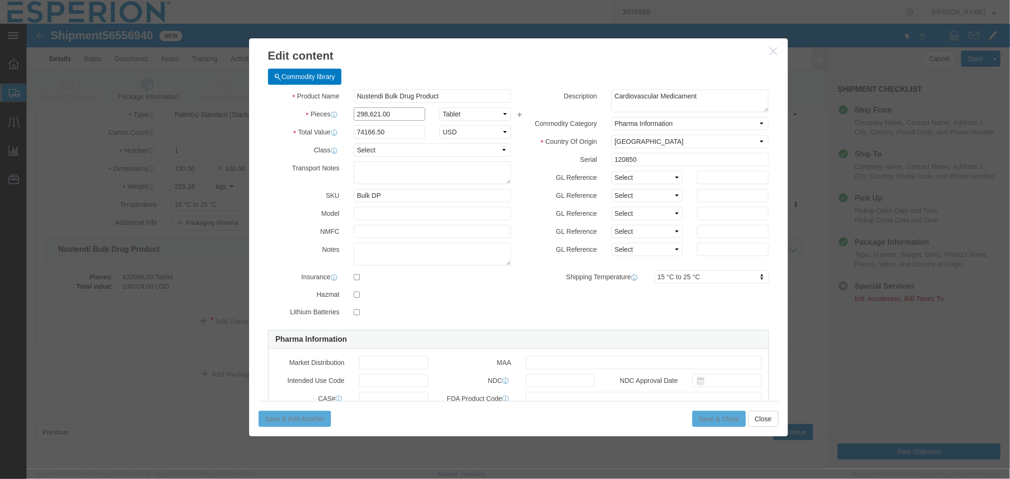
click input "298,621.00"
type input "298621.00"
type input "74655.25"
click button "Save & Close"
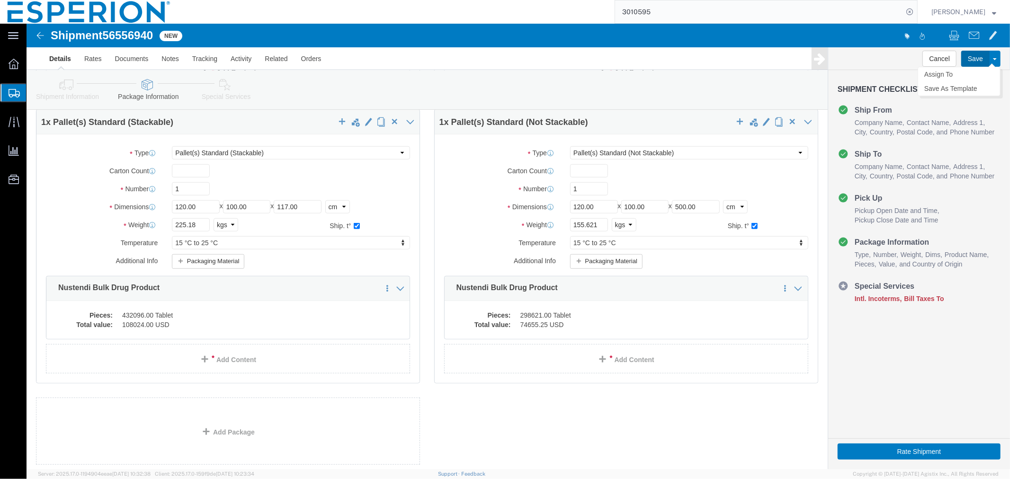
click button "Save"
